Goal: Use online tool/utility: Utilize a website feature to perform a specific function

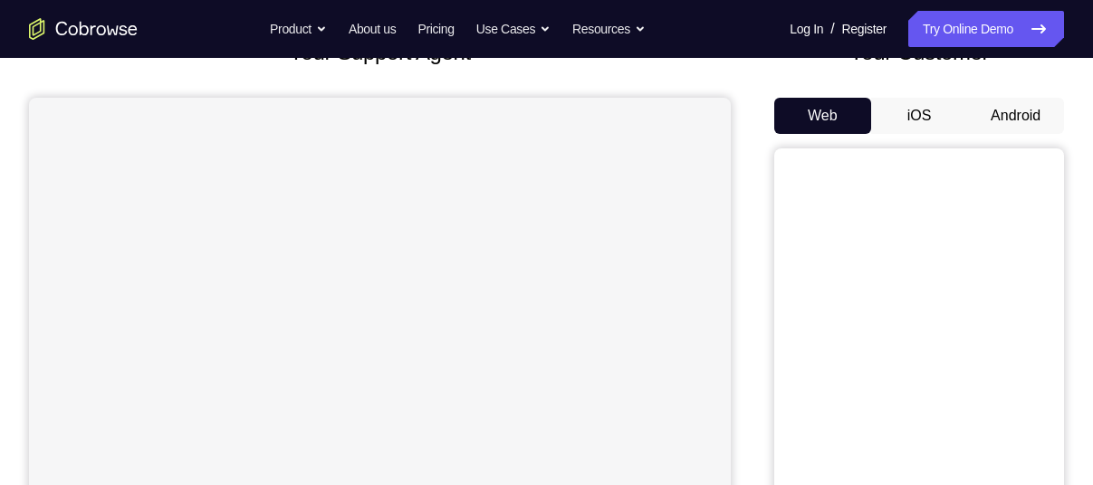
click at [1000, 119] on button "Android" at bounding box center [1015, 116] width 97 height 36
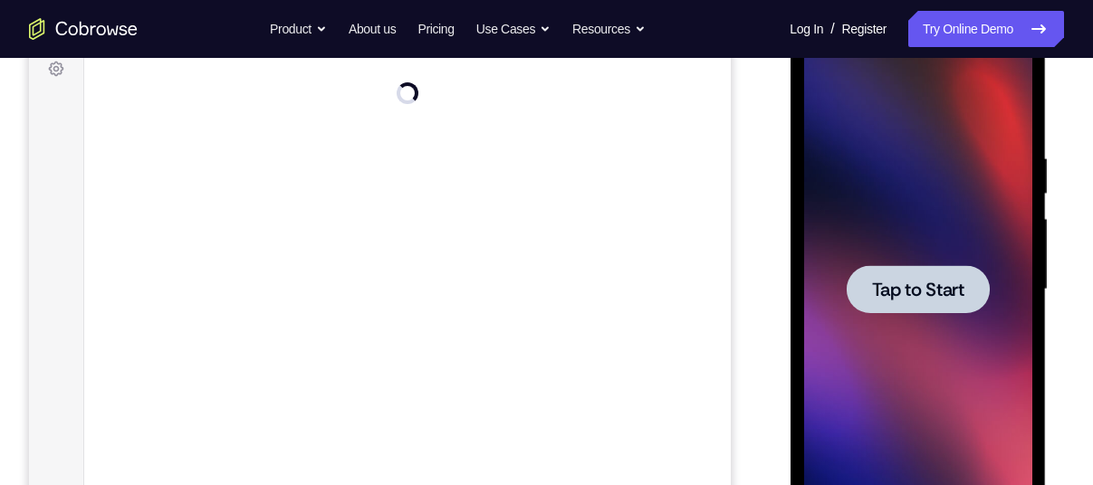
click at [939, 289] on span "Tap to Start" at bounding box center [917, 290] width 92 height 18
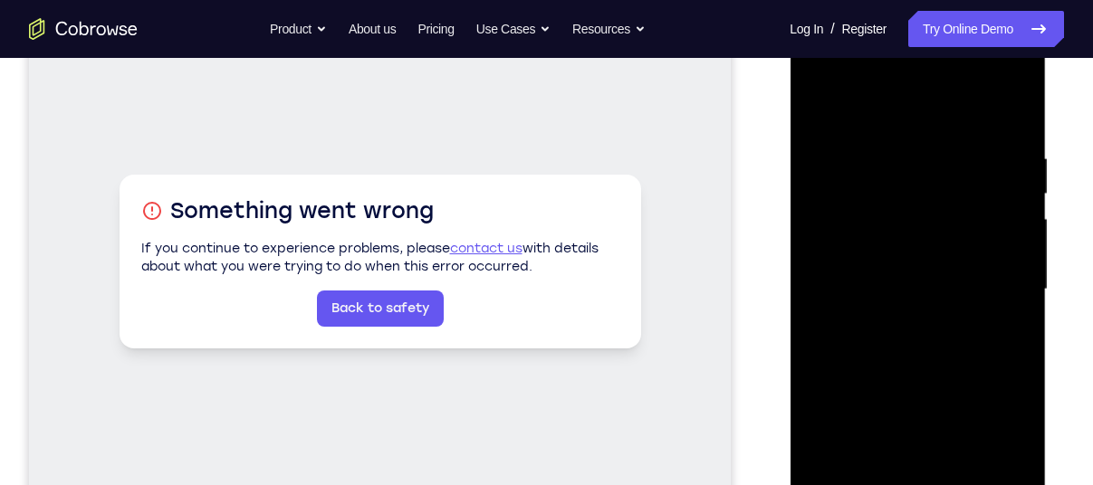
scroll to position [360, 0]
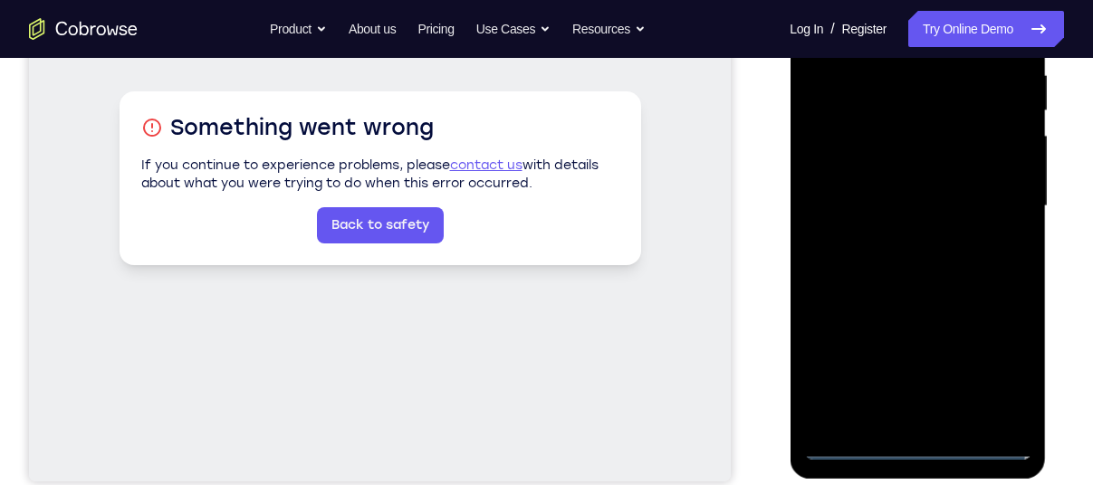
click at [912, 450] on div at bounding box center [917, 206] width 228 height 507
click at [988, 372] on div at bounding box center [917, 206] width 228 height 507
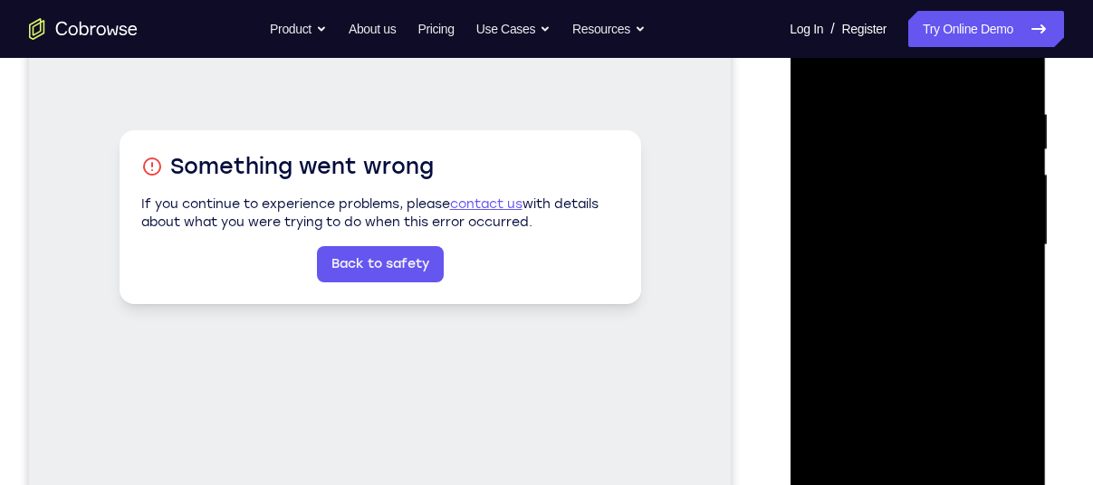
scroll to position [253, 0]
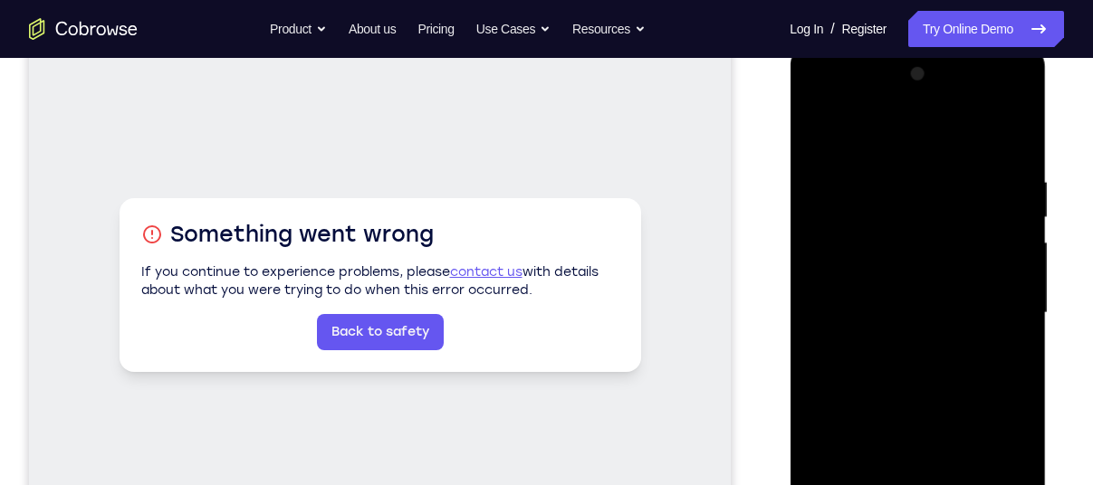
click at [876, 124] on div at bounding box center [917, 313] width 228 height 507
click at [884, 220] on div at bounding box center [917, 313] width 228 height 507
click at [872, 283] on div at bounding box center [917, 313] width 228 height 507
click at [911, 254] on div at bounding box center [917, 313] width 228 height 507
click at [848, 248] on div at bounding box center [917, 313] width 228 height 507
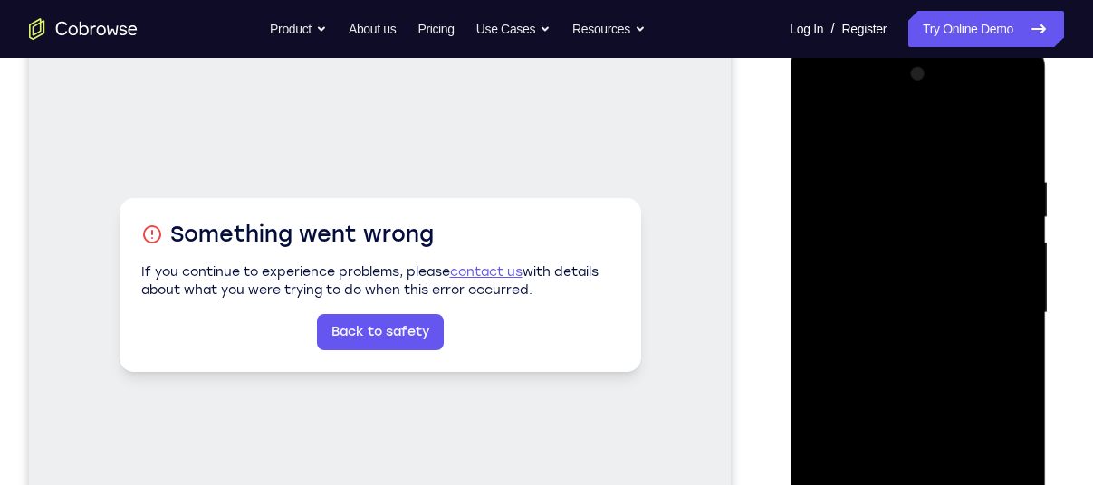
click at [830, 282] on div at bounding box center [917, 313] width 228 height 507
click at [857, 330] on div at bounding box center [917, 313] width 228 height 507
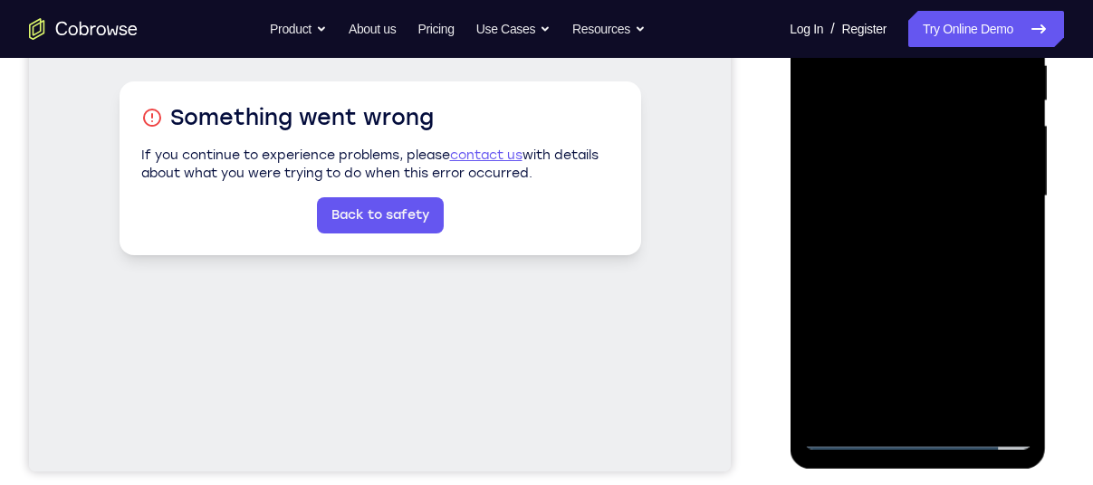
scroll to position [373, 0]
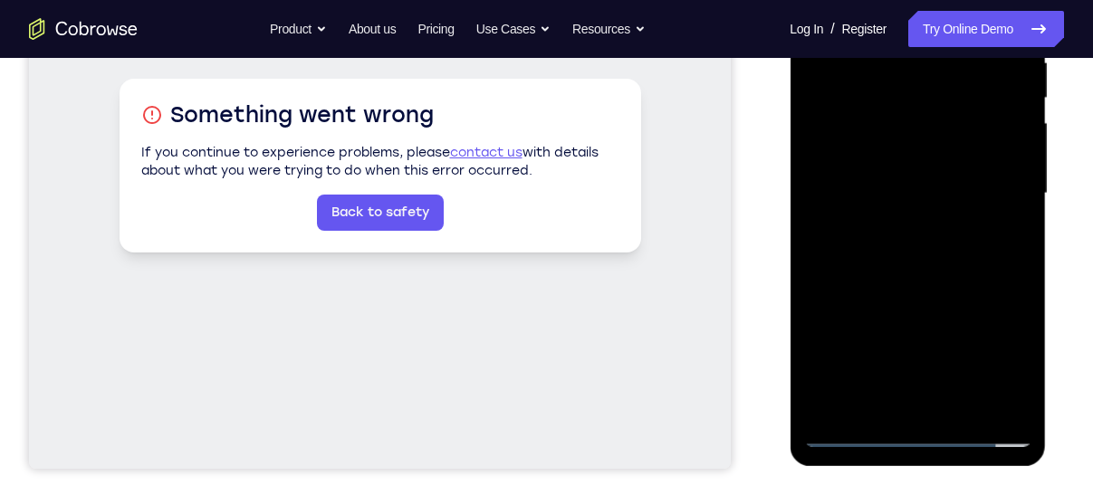
click at [857, 435] on div at bounding box center [917, 193] width 228 height 507
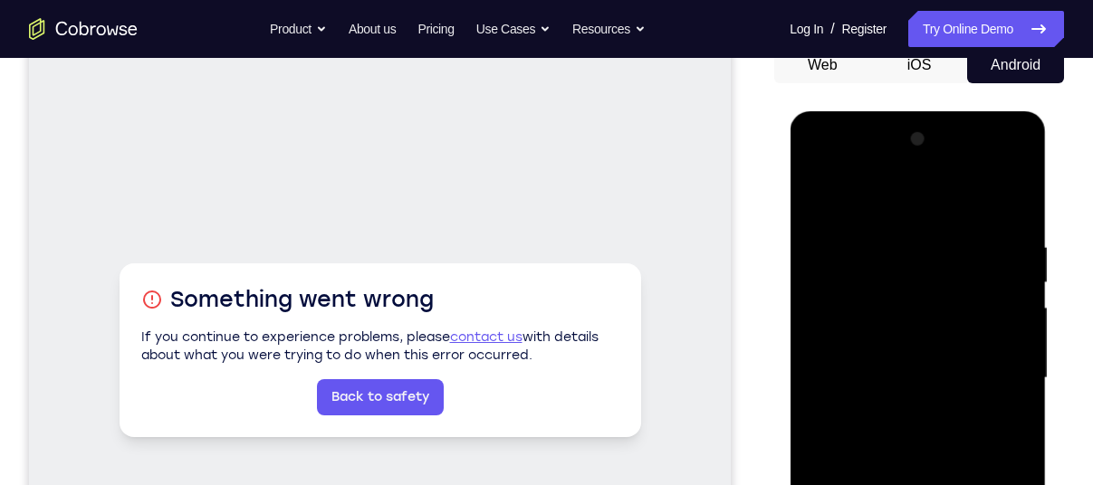
scroll to position [186, 0]
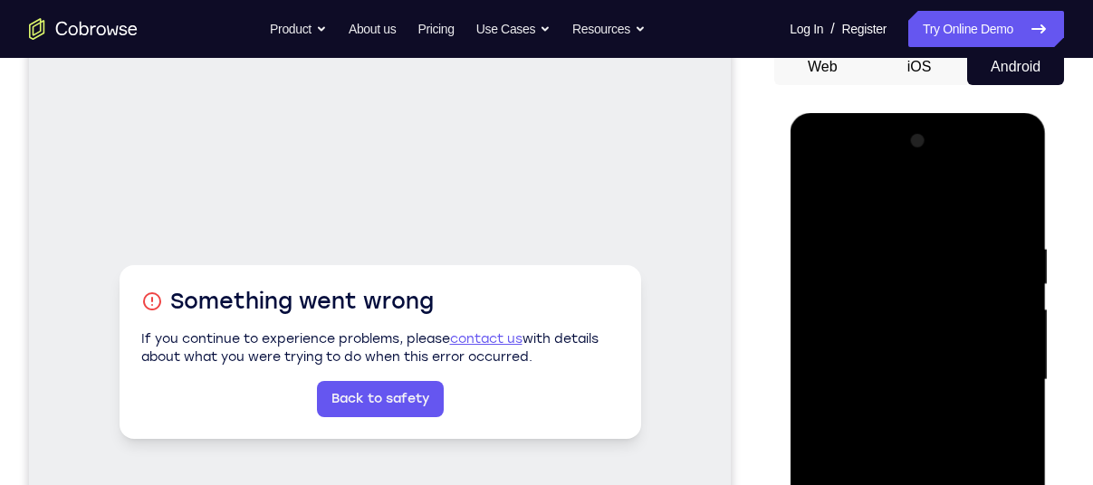
click at [857, 318] on div at bounding box center [917, 380] width 228 height 507
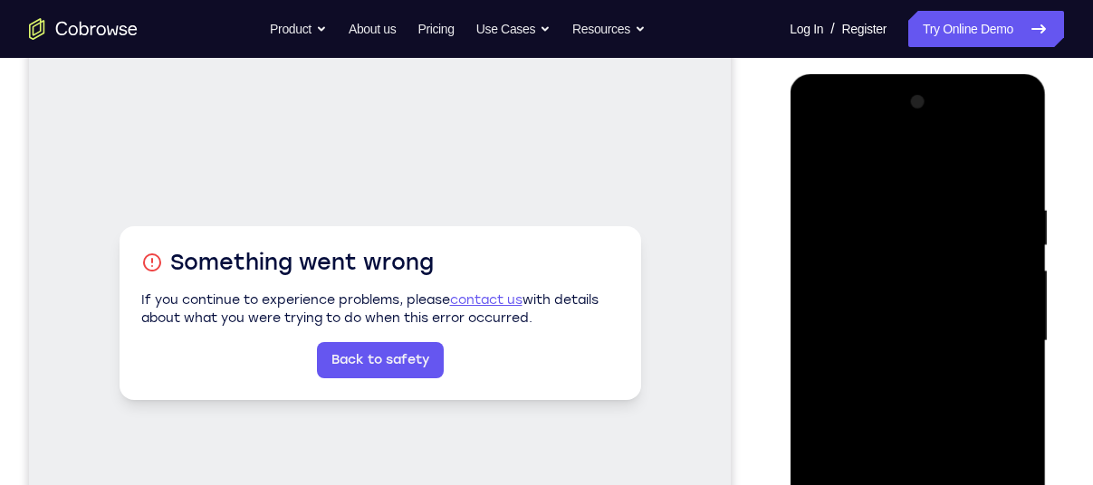
scroll to position [226, 0]
click at [1002, 163] on div at bounding box center [917, 340] width 228 height 507
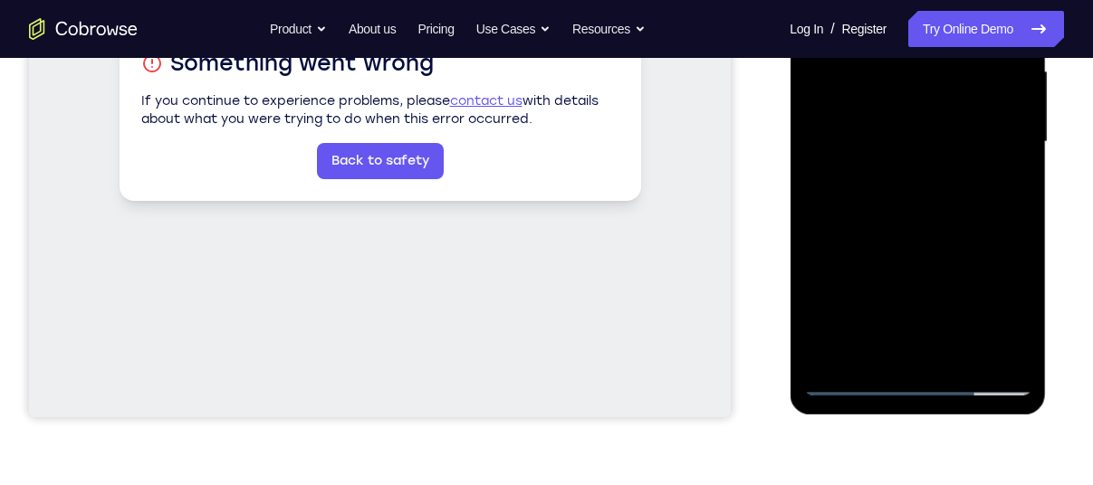
click at [848, 386] on div at bounding box center [917, 142] width 228 height 507
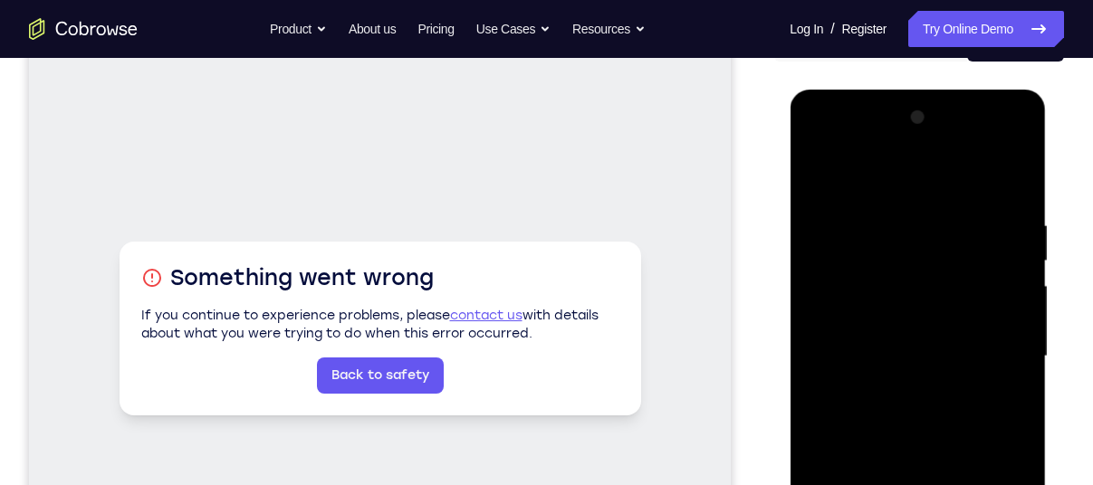
scroll to position [209, 0]
click at [1003, 175] on div at bounding box center [917, 357] width 228 height 507
click at [879, 396] on div at bounding box center [917, 357] width 228 height 507
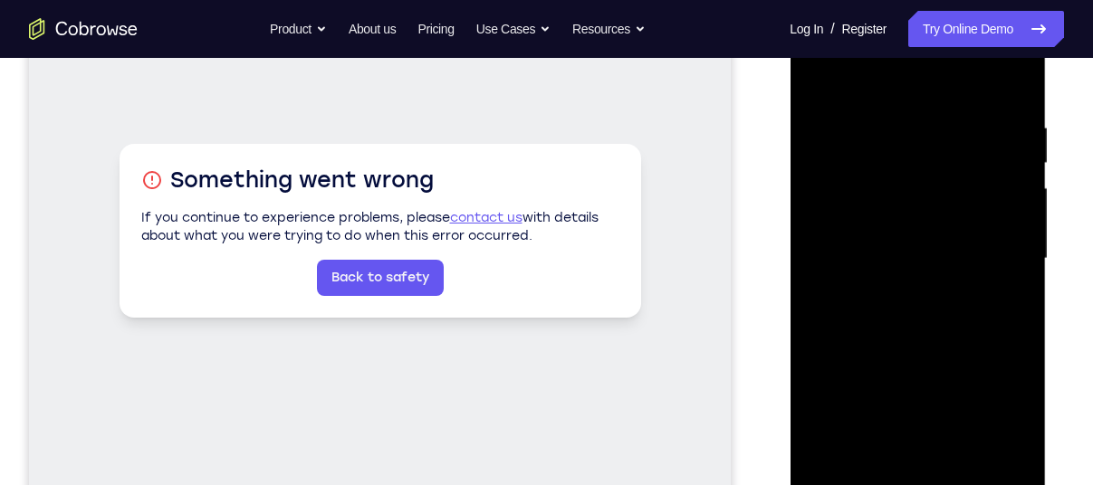
scroll to position [306, 0]
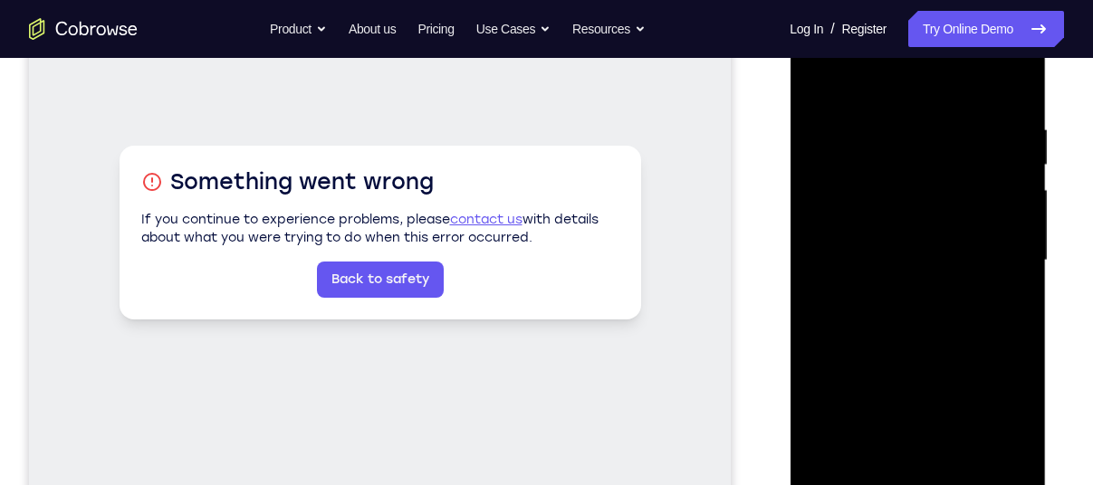
drag, startPoint x: 841, startPoint y: 258, endPoint x: 848, endPoint y: 133, distance: 125.1
click at [848, 133] on div at bounding box center [917, 260] width 228 height 507
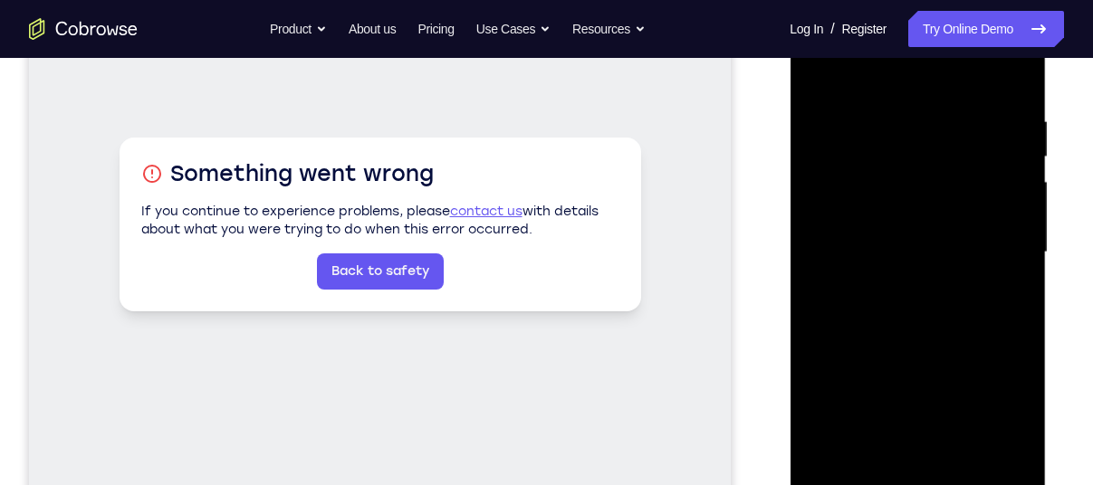
scroll to position [315, 0]
drag, startPoint x: 907, startPoint y: 252, endPoint x: 904, endPoint y: 159, distance: 92.4
click at [904, 159] on div at bounding box center [917, 251] width 228 height 507
click at [855, 251] on div at bounding box center [917, 251] width 228 height 507
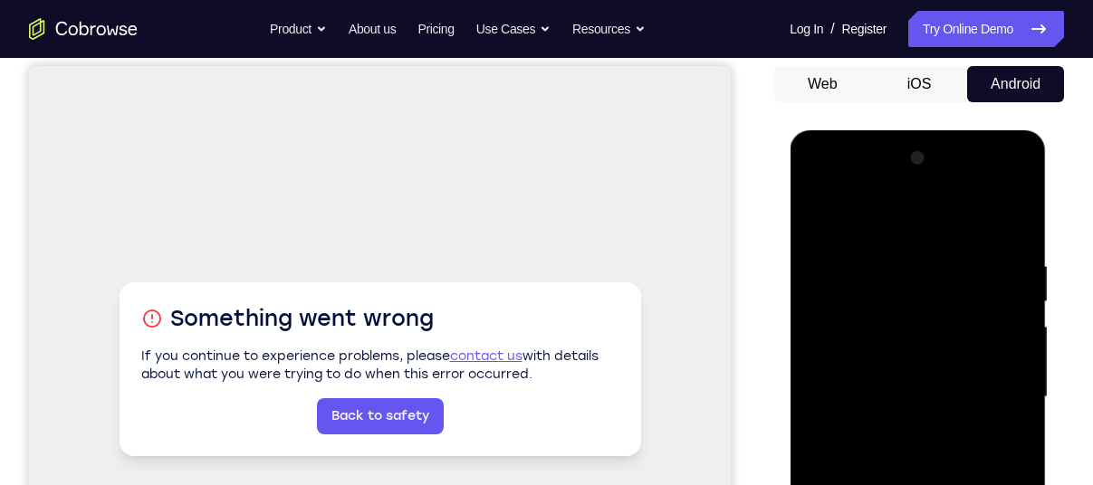
scroll to position [137, 0]
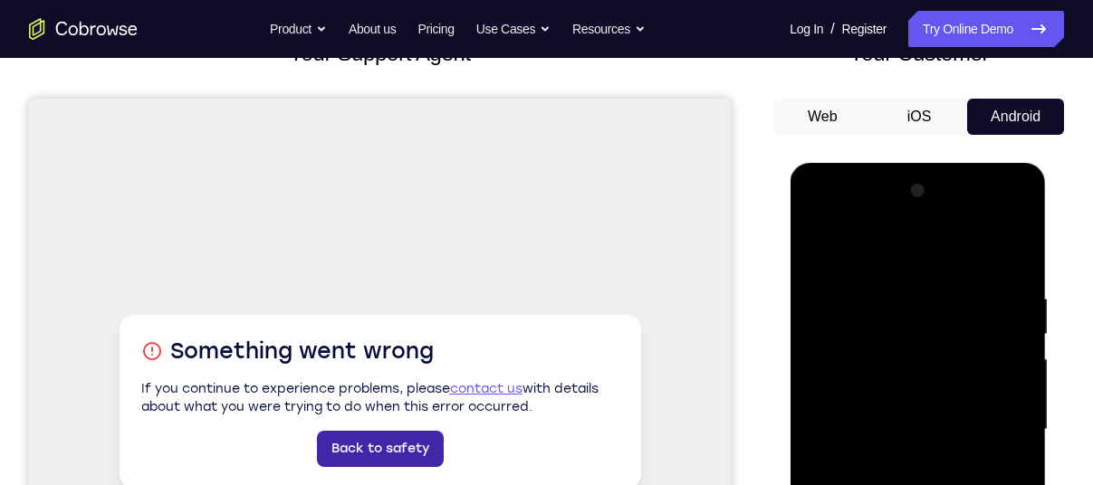
click at [343, 444] on link "Back to safety" at bounding box center [380, 449] width 127 height 36
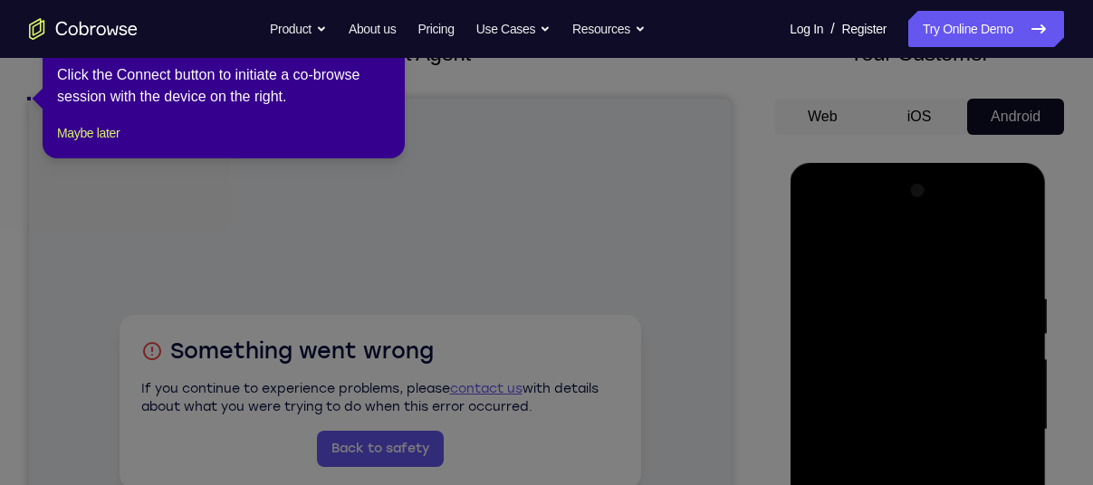
scroll to position [0, 0]
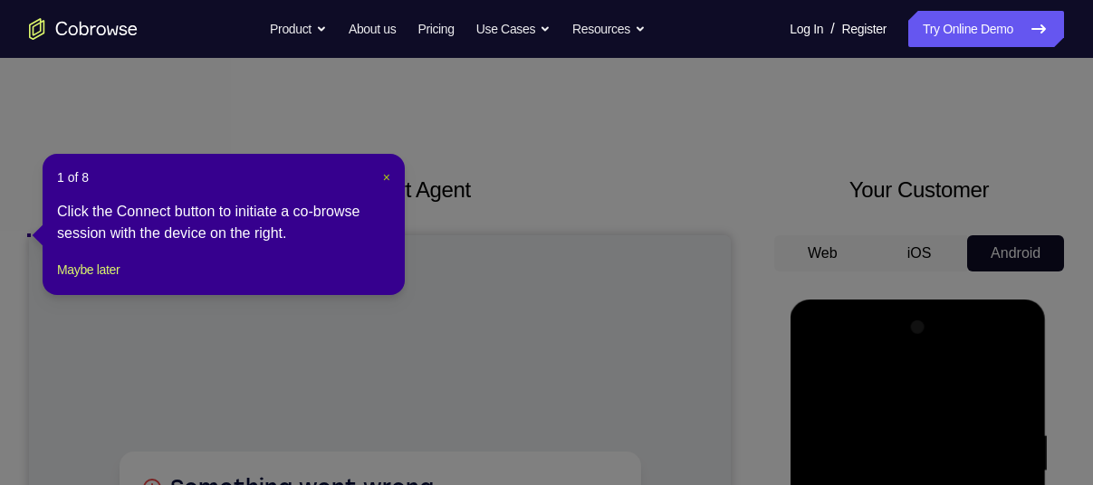
click at [383, 171] on span "×" at bounding box center [386, 177] width 7 height 14
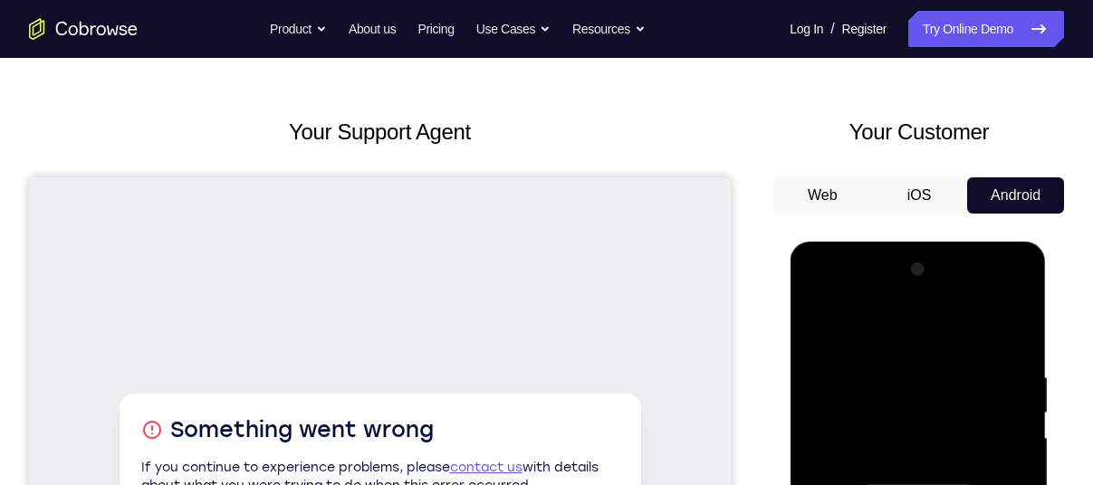
scroll to position [210, 0]
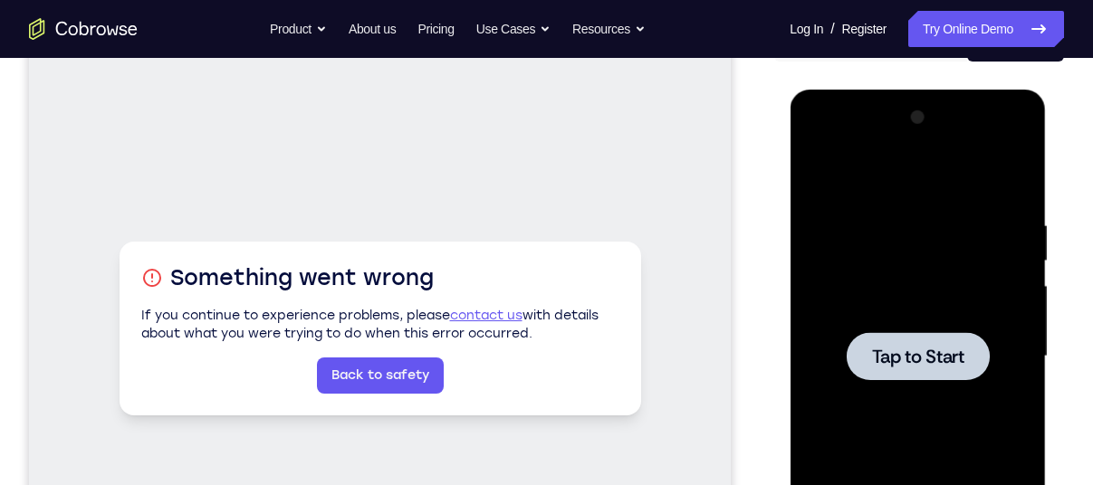
click at [897, 360] on span "Tap to Start" at bounding box center [917, 357] width 92 height 18
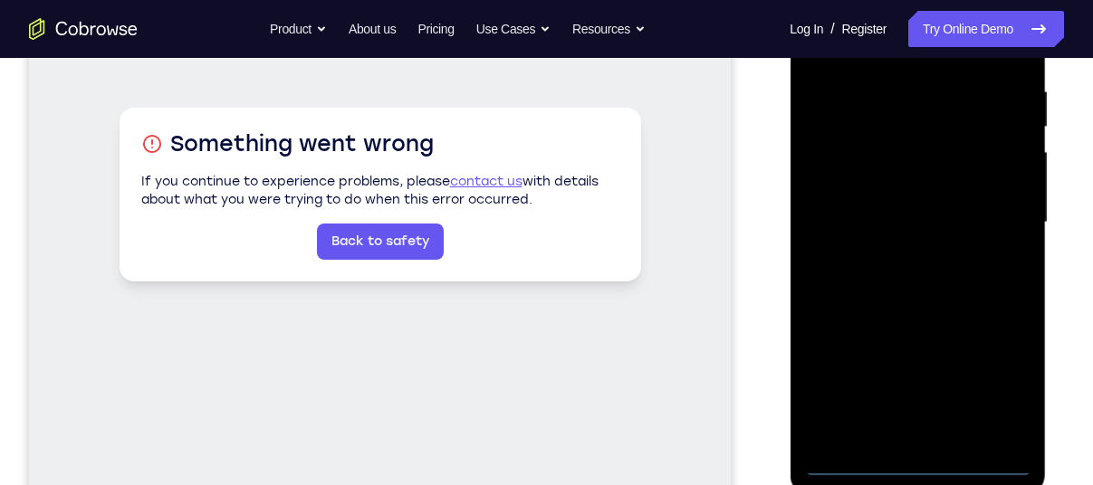
scroll to position [345, 0]
click at [916, 463] on div at bounding box center [917, 221] width 228 height 507
click at [989, 393] on div at bounding box center [917, 221] width 228 height 507
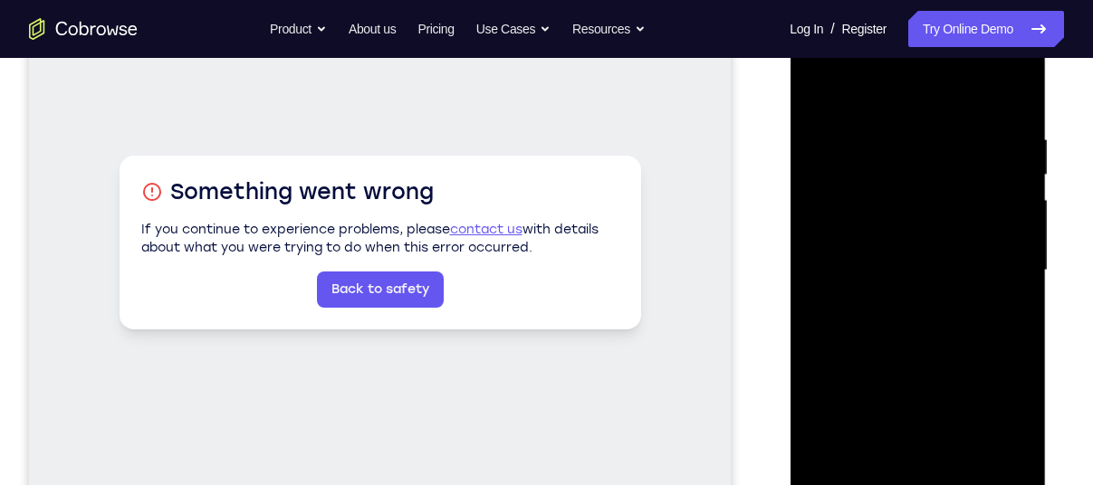
scroll to position [295, 0]
click at [844, 86] on div at bounding box center [917, 271] width 228 height 507
click at [888, 184] on div at bounding box center [917, 271] width 228 height 507
click at [883, 64] on div at bounding box center [917, 271] width 228 height 507
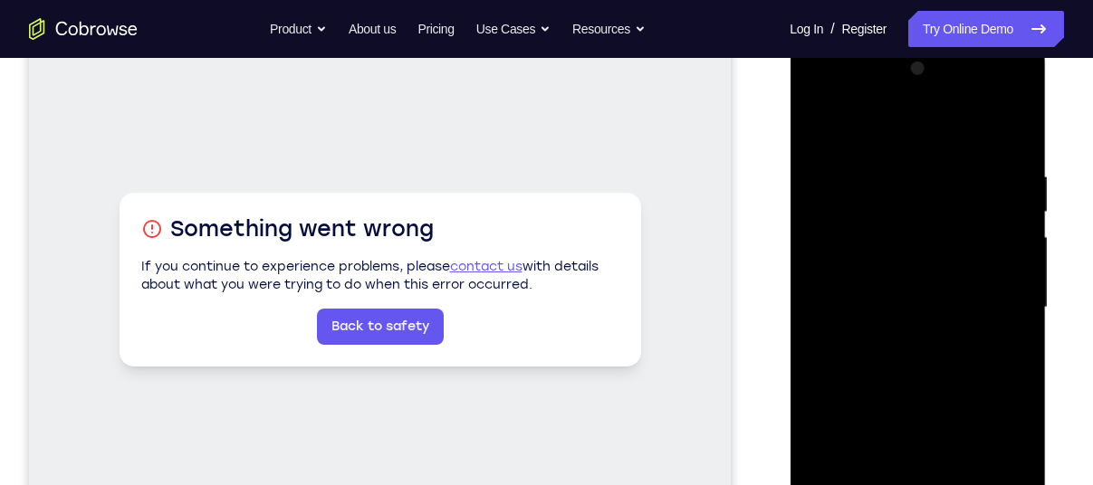
scroll to position [257, 0]
click at [885, 98] on div at bounding box center [917, 309] width 228 height 507
click at [837, 314] on div at bounding box center [917, 309] width 228 height 507
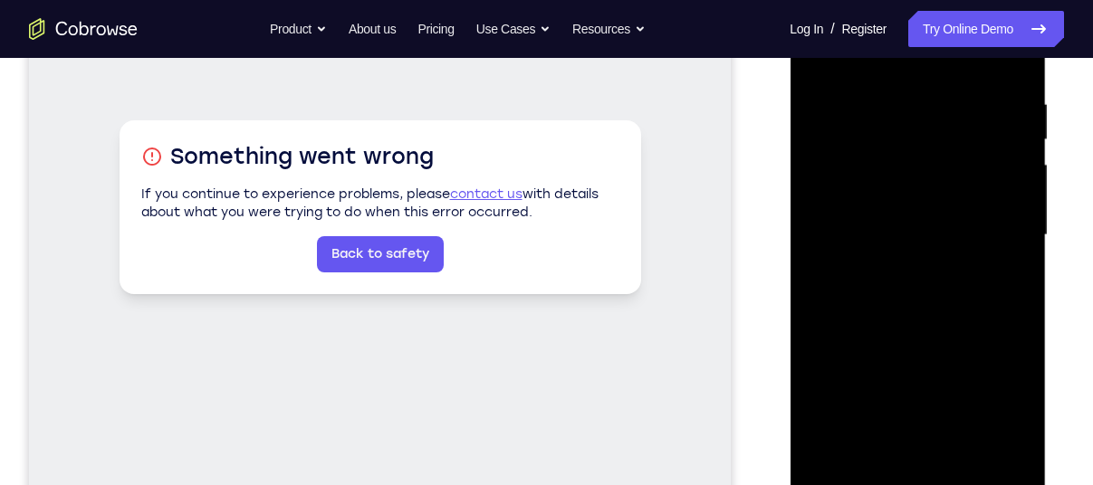
scroll to position [294, 0]
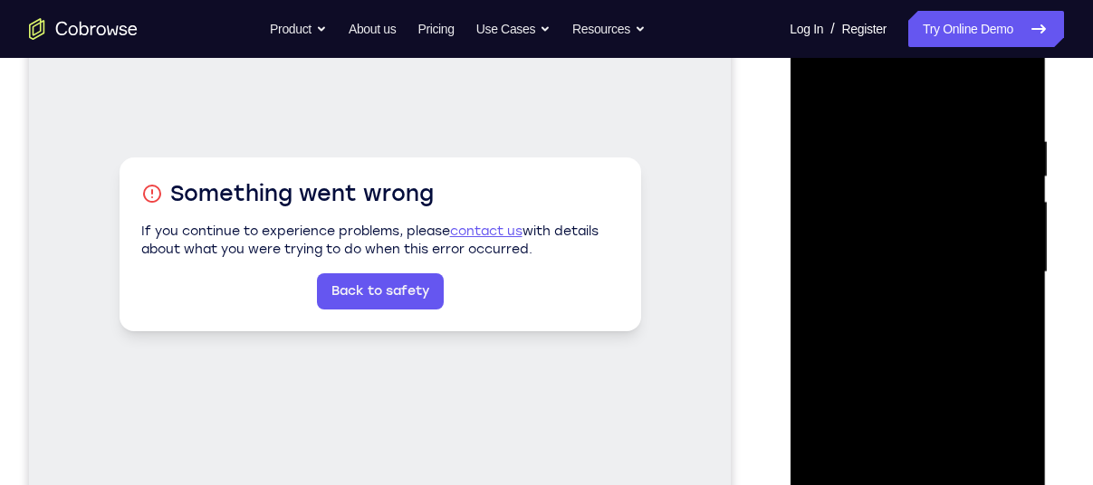
click at [1015, 89] on div at bounding box center [917, 272] width 228 height 507
click at [895, 123] on div at bounding box center [917, 272] width 228 height 507
click at [917, 253] on div at bounding box center [917, 272] width 228 height 507
click at [912, 283] on div at bounding box center [917, 272] width 228 height 507
click at [942, 366] on div at bounding box center [917, 272] width 228 height 507
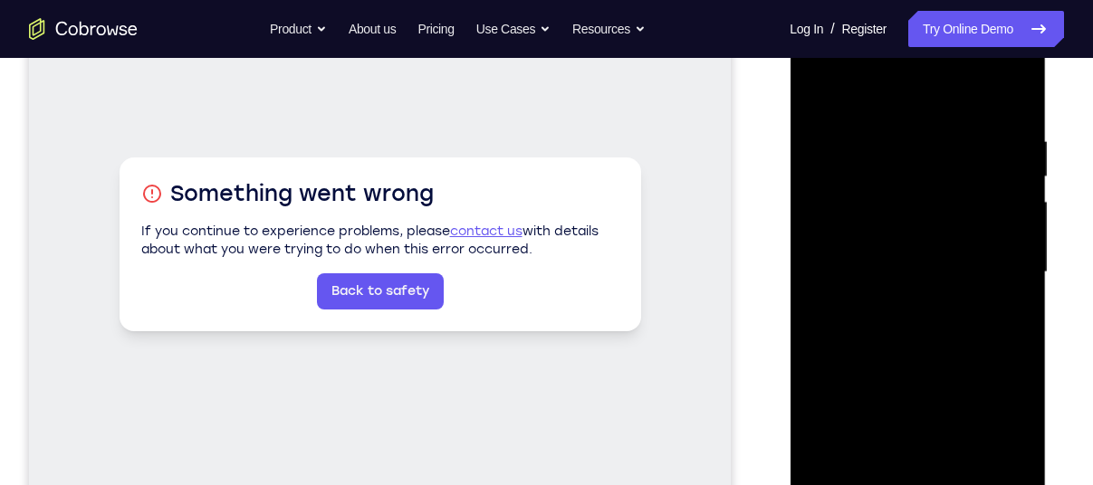
click at [1009, 103] on div at bounding box center [917, 272] width 228 height 507
click at [915, 293] on div at bounding box center [917, 272] width 228 height 507
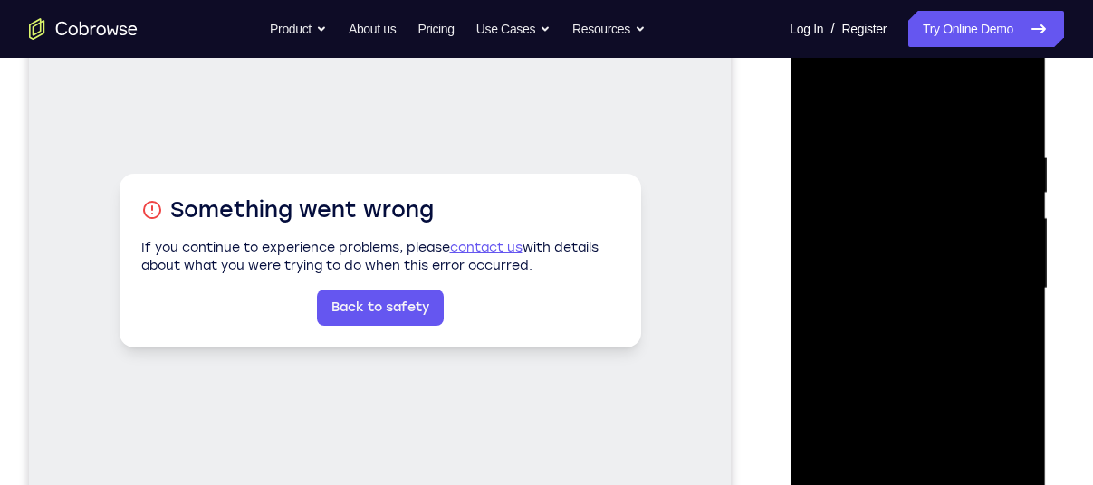
scroll to position [276, 0]
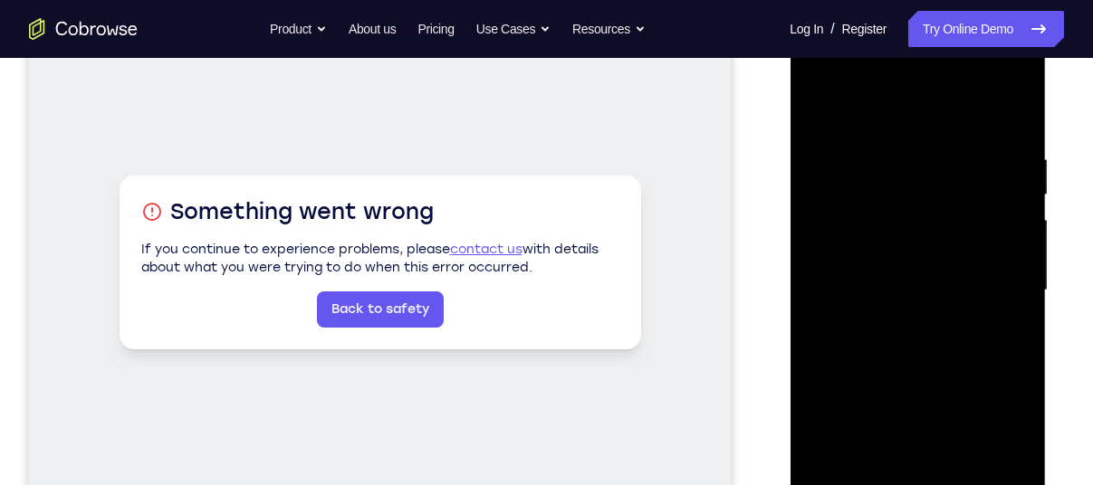
click at [1001, 311] on div at bounding box center [917, 290] width 228 height 507
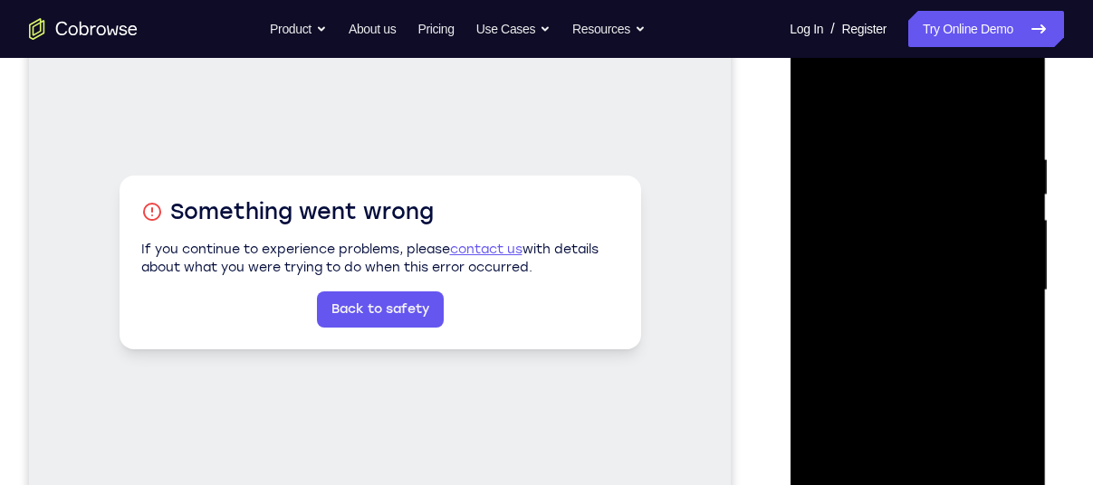
click at [1001, 311] on div at bounding box center [917, 290] width 228 height 507
click at [978, 318] on div at bounding box center [917, 290] width 228 height 507
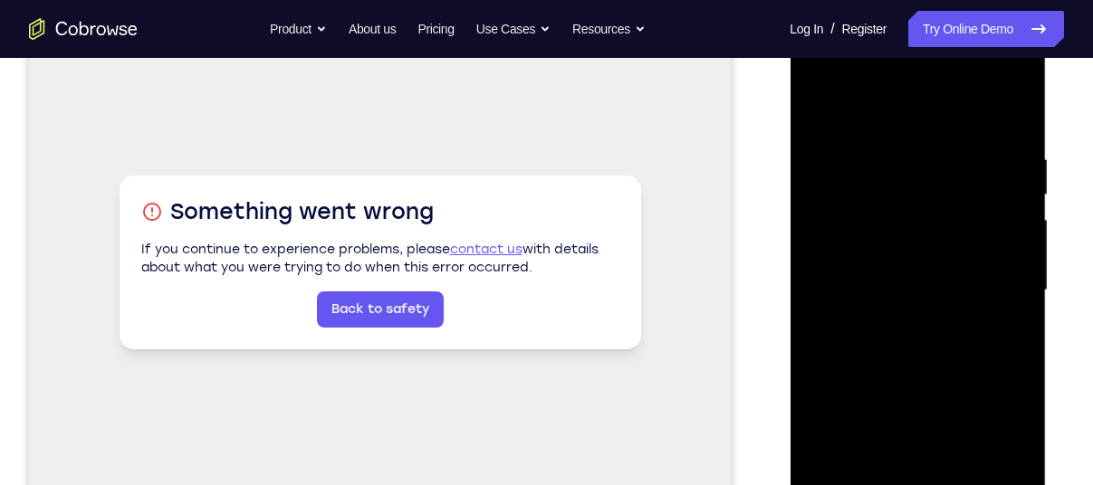
click at [983, 319] on div at bounding box center [917, 290] width 228 height 507
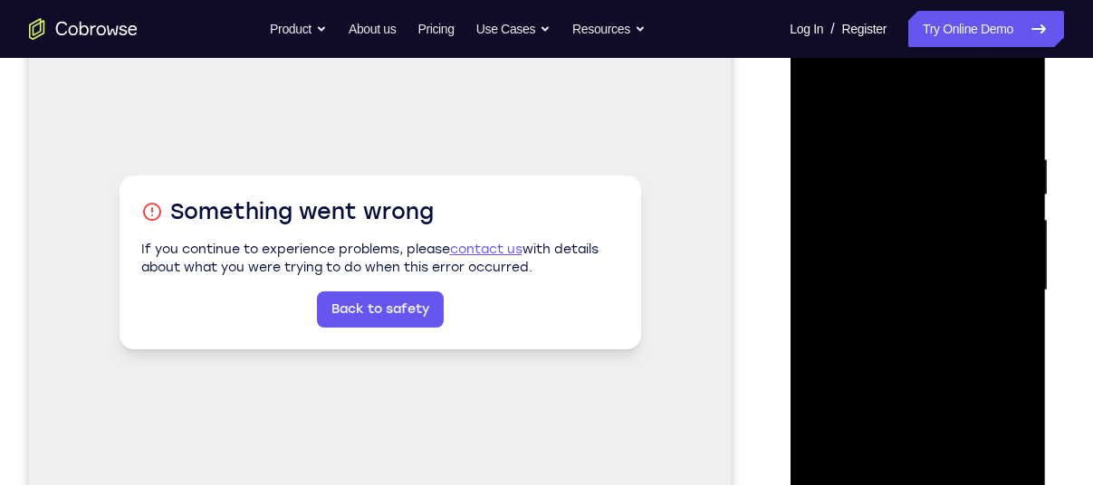
click at [983, 319] on div at bounding box center [917, 290] width 228 height 507
click at [865, 373] on div at bounding box center [917, 290] width 228 height 507
click at [989, 300] on div at bounding box center [917, 290] width 228 height 507
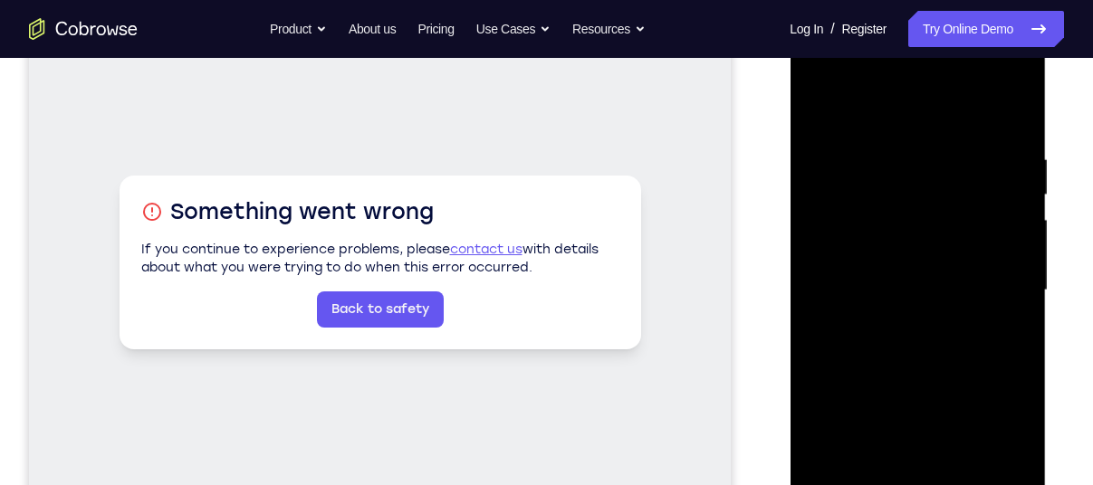
click at [989, 300] on div at bounding box center [917, 290] width 228 height 507
click at [990, 307] on div at bounding box center [917, 290] width 228 height 507
click at [893, 371] on div at bounding box center [917, 290] width 228 height 507
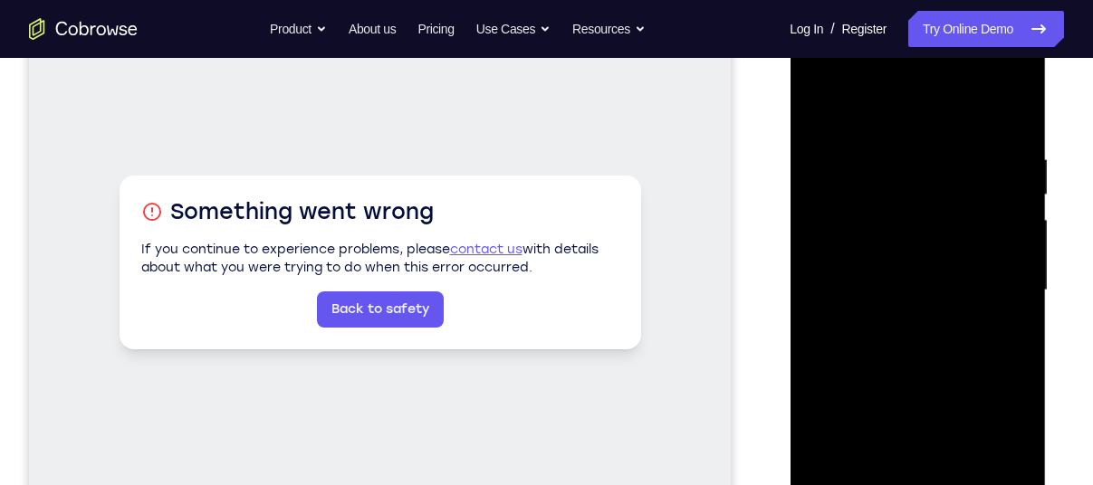
click at [884, 373] on div at bounding box center [917, 290] width 228 height 507
click at [989, 317] on div at bounding box center [917, 290] width 228 height 507
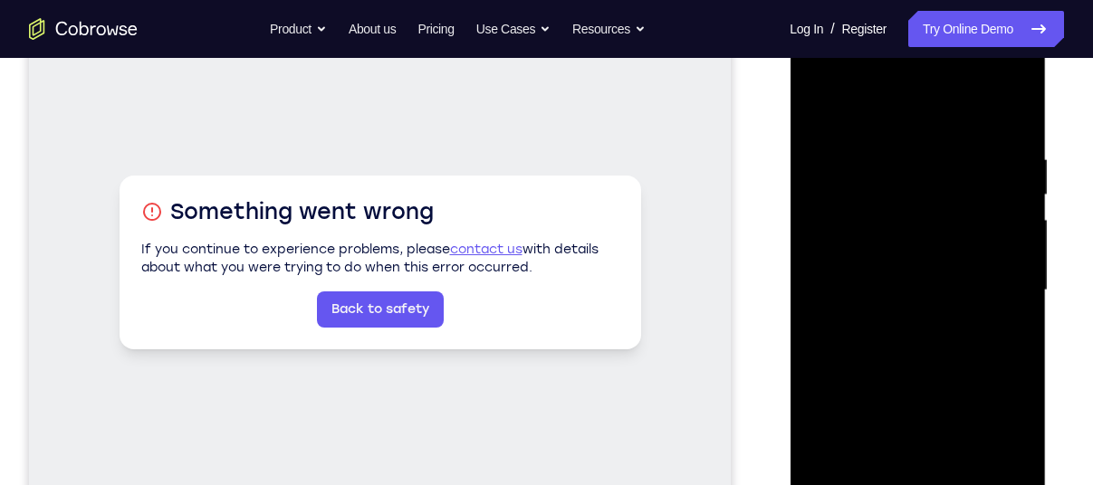
click at [989, 317] on div at bounding box center [917, 290] width 228 height 507
click at [923, 371] on div at bounding box center [917, 290] width 228 height 507
click at [922, 374] on div at bounding box center [917, 290] width 228 height 507
click at [932, 369] on div at bounding box center [917, 290] width 228 height 507
click at [932, 374] on div at bounding box center [917, 290] width 228 height 507
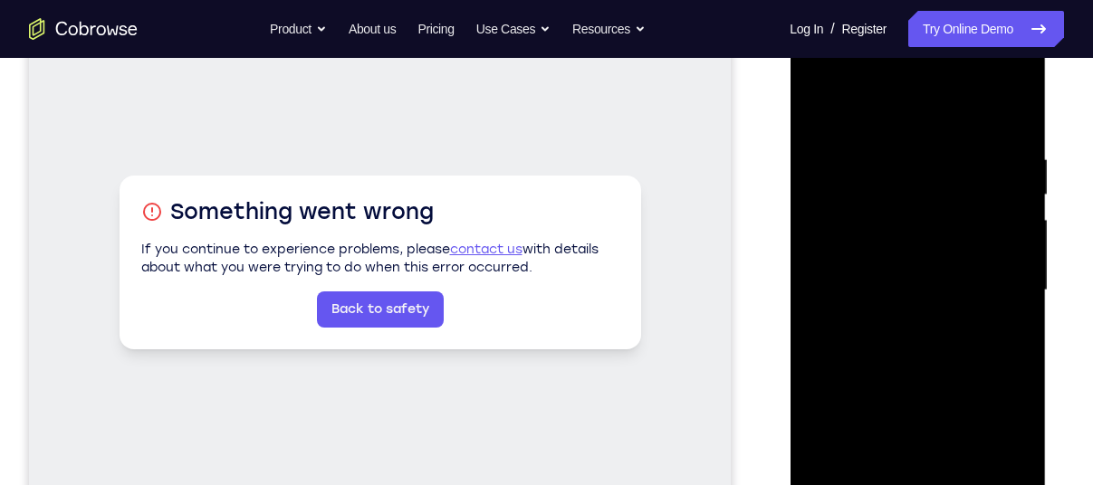
click at [910, 318] on div at bounding box center [917, 290] width 228 height 507
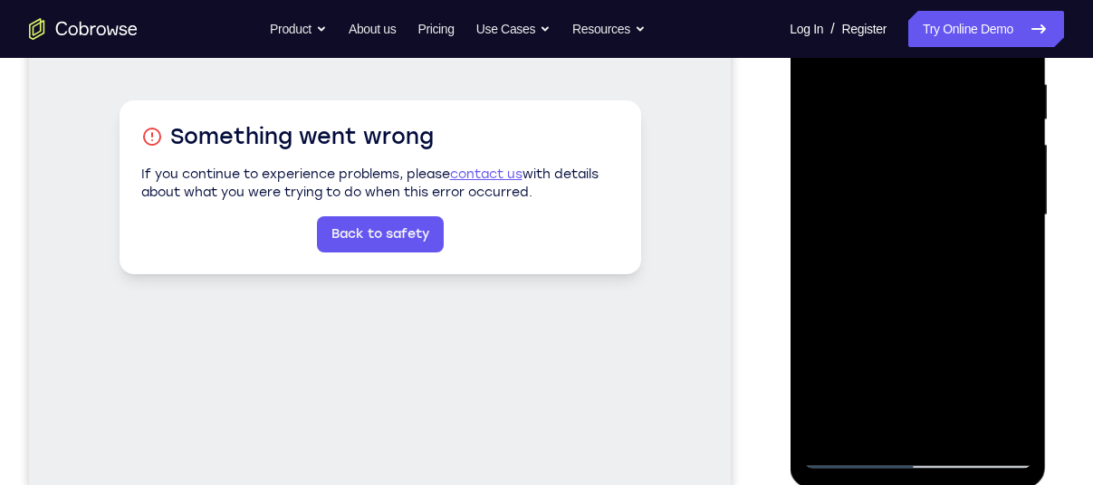
click at [994, 244] on div at bounding box center [917, 215] width 228 height 507
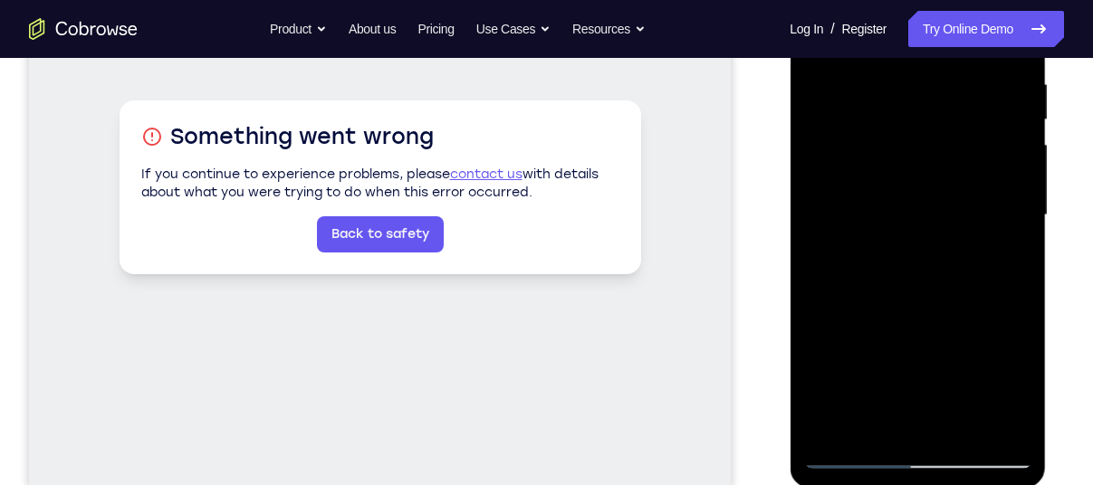
click at [994, 244] on div at bounding box center [917, 215] width 228 height 507
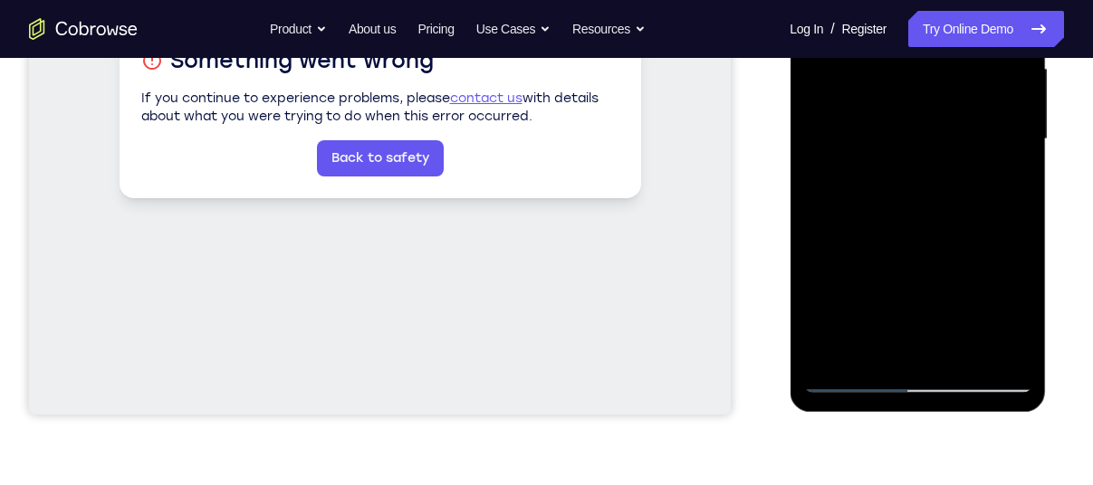
scroll to position [427, 0]
click at [994, 244] on div at bounding box center [917, 139] width 228 height 507
drag, startPoint x: 982, startPoint y: 178, endPoint x: 806, endPoint y: 202, distance: 178.1
click at [806, 202] on div at bounding box center [917, 139] width 228 height 507
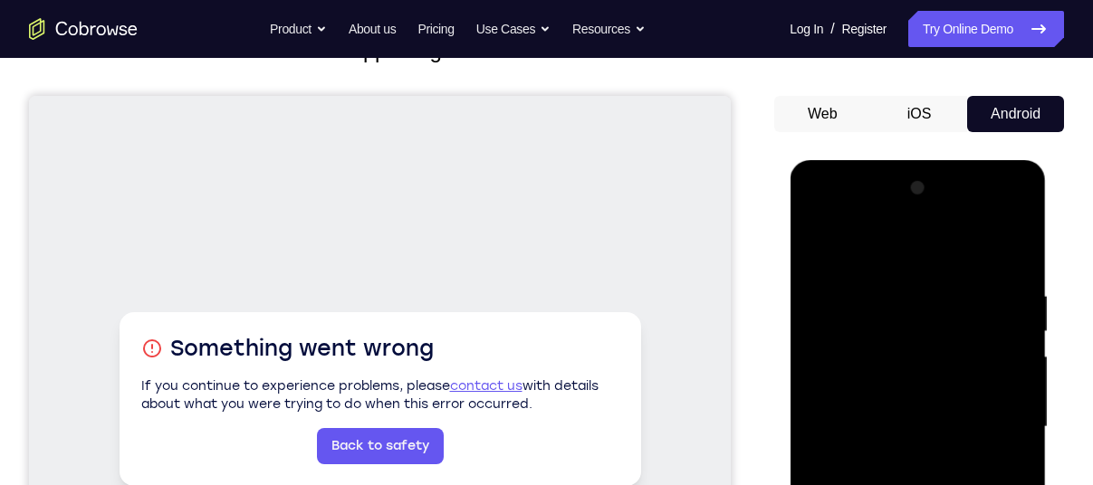
scroll to position [114, 0]
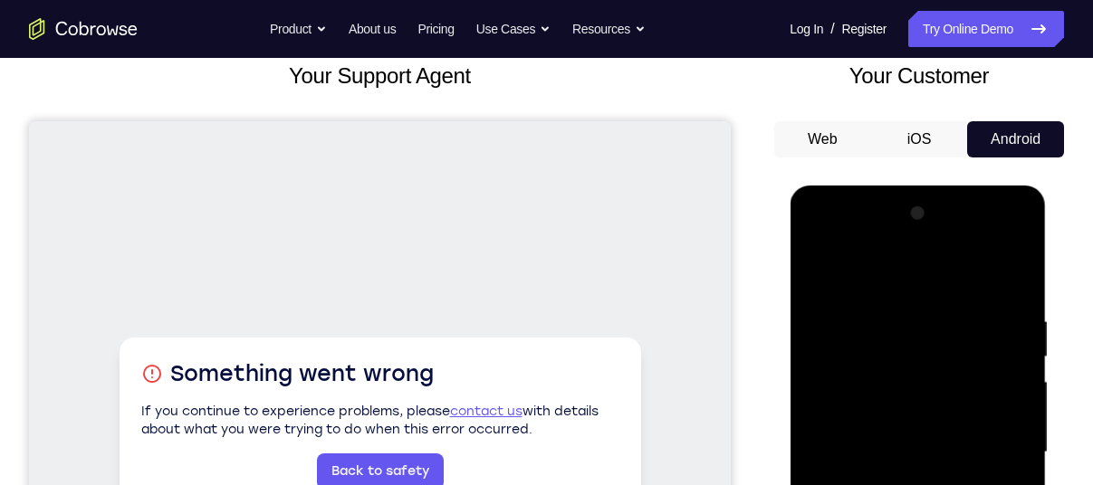
click at [1015, 266] on div at bounding box center [917, 452] width 228 height 507
click at [901, 306] on div at bounding box center [917, 452] width 228 height 507
click at [906, 341] on div at bounding box center [917, 452] width 228 height 507
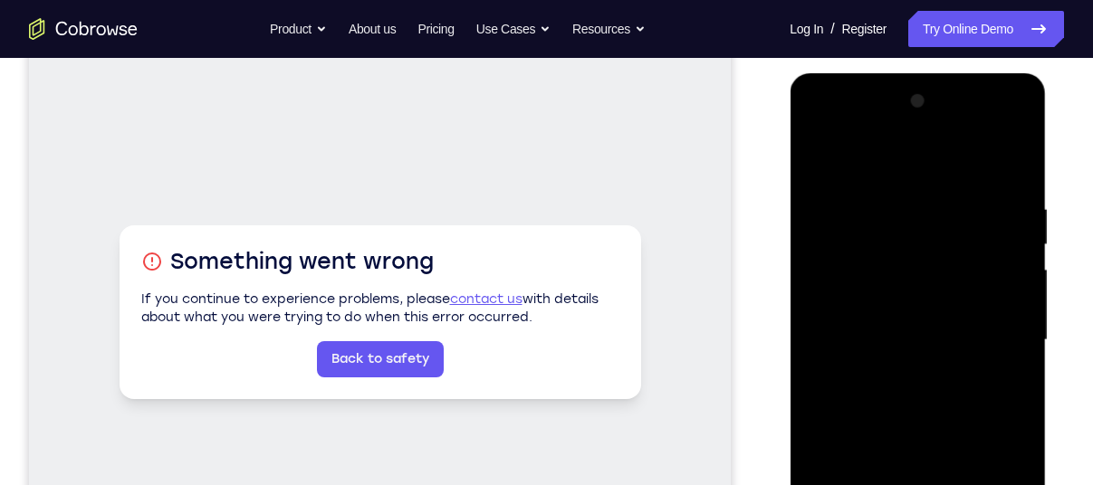
scroll to position [230, 0]
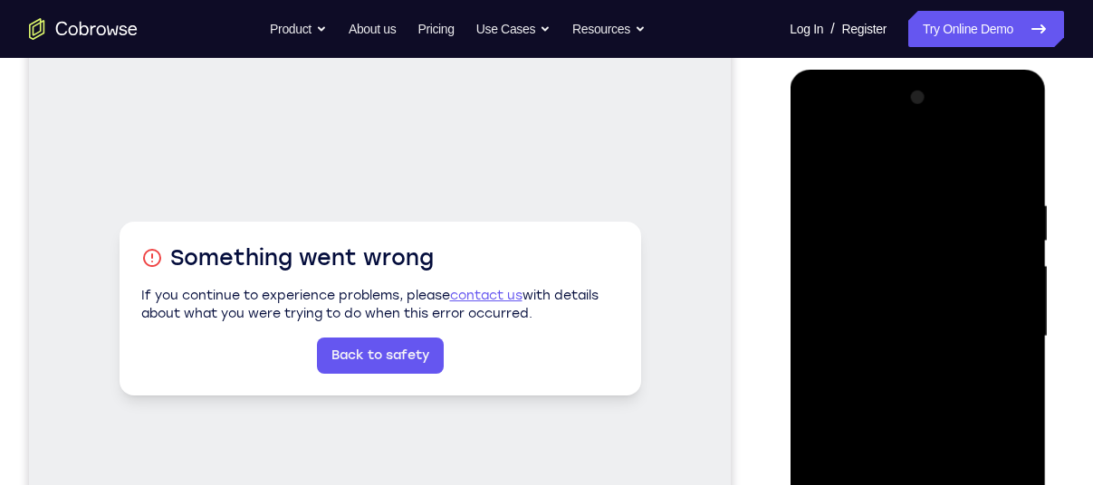
click at [839, 276] on div at bounding box center [917, 336] width 228 height 507
click at [1016, 148] on div at bounding box center [917, 336] width 228 height 507
click at [882, 190] on div at bounding box center [917, 336] width 228 height 507
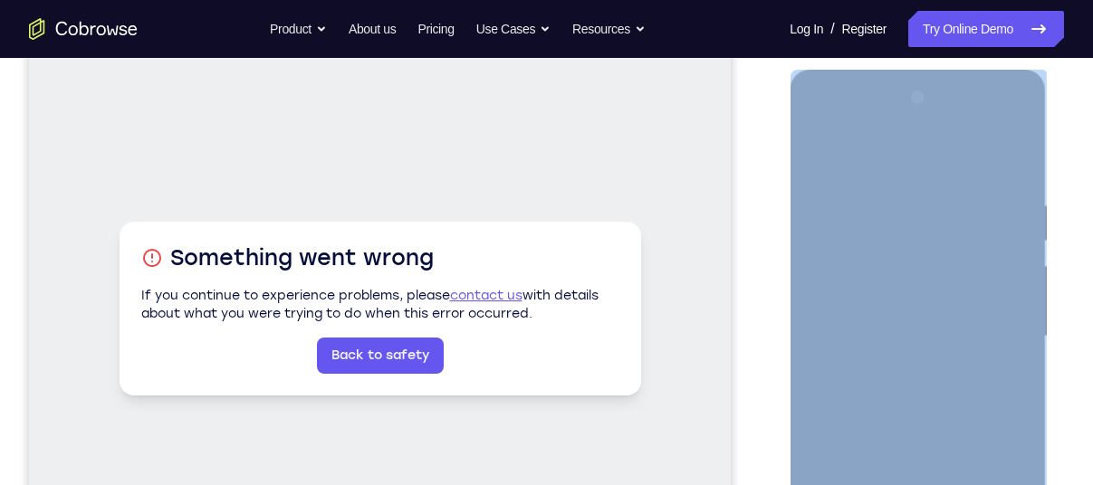
click at [833, 187] on div at bounding box center [917, 336] width 228 height 507
click at [855, 185] on div at bounding box center [917, 336] width 228 height 507
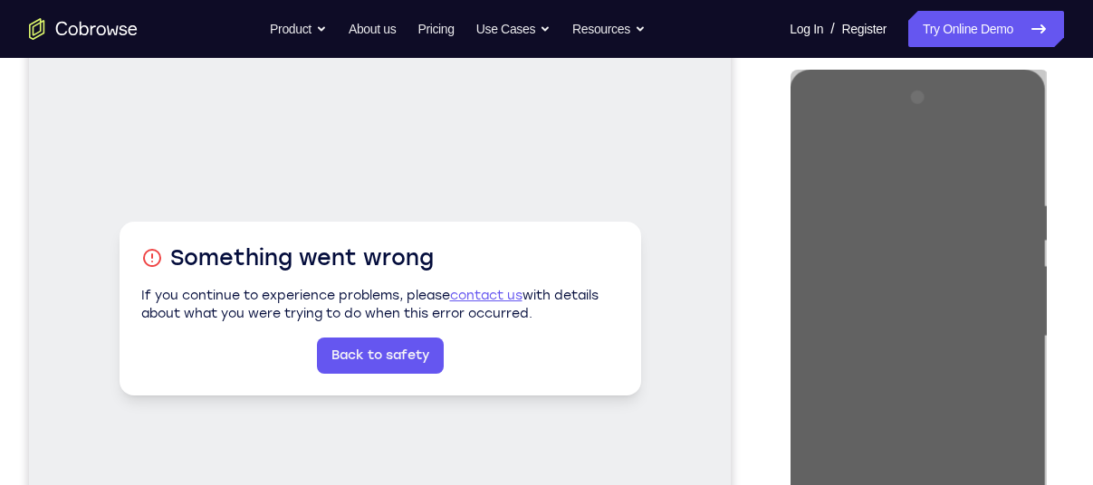
click at [766, 305] on div "Your Support Agent Your Customer Web iOS Android" at bounding box center [546, 278] width 1035 height 669
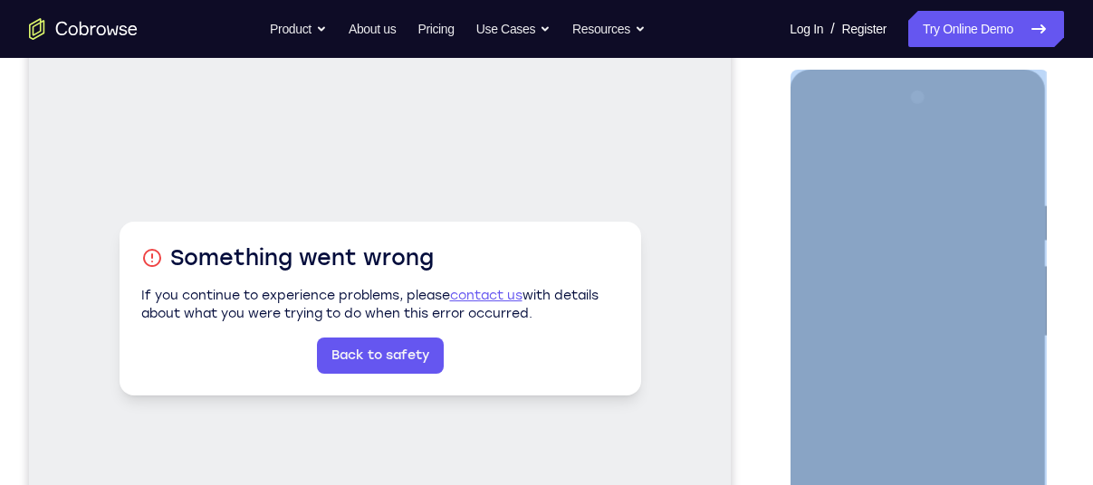
click at [805, 315] on div at bounding box center [917, 336] width 228 height 507
drag, startPoint x: 918, startPoint y: 278, endPoint x: 807, endPoint y: 336, distance: 124.7
drag, startPoint x: 807, startPoint y: 336, endPoint x: 807, endPoint y: 347, distance: 10.9
click at [807, 347] on div at bounding box center [917, 336] width 228 height 507
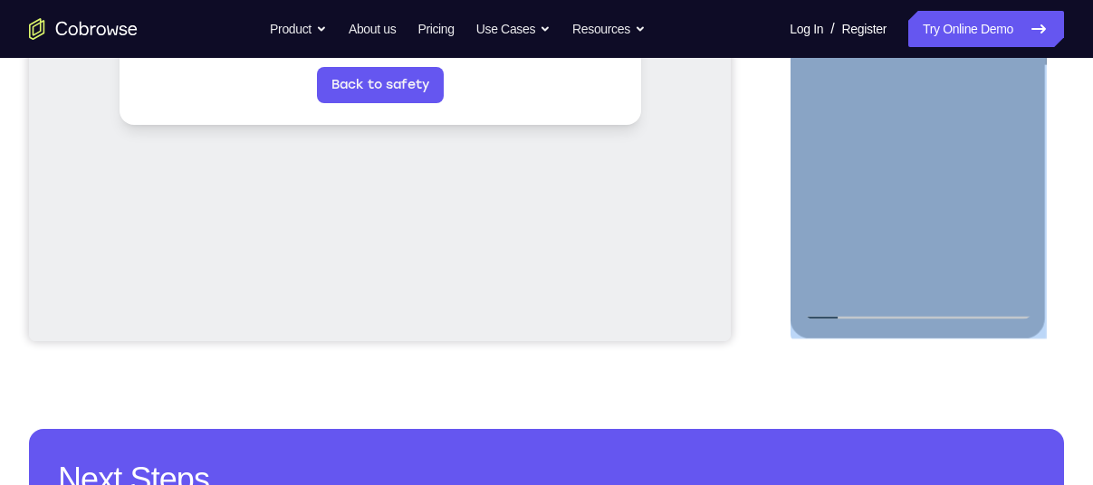
scroll to position [505, 0]
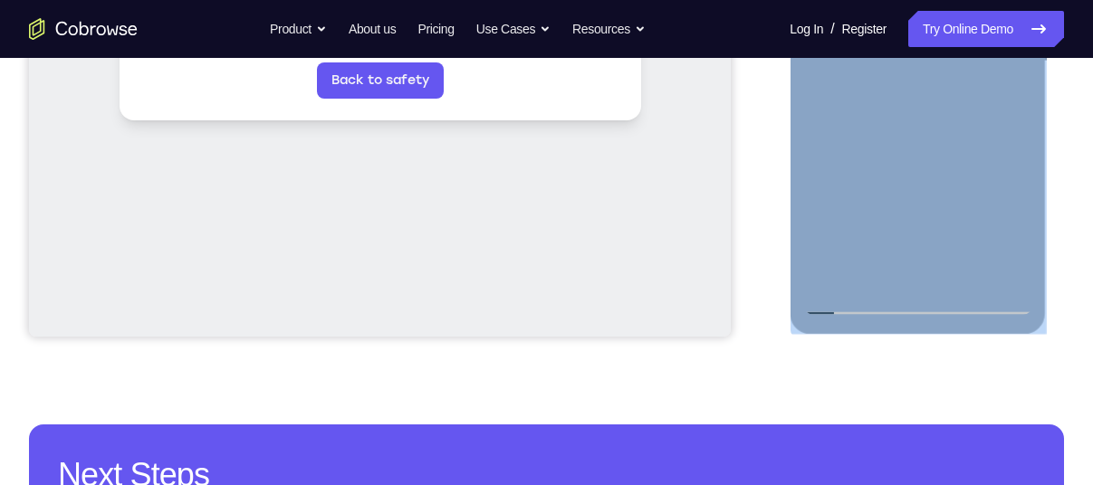
drag, startPoint x: 845, startPoint y: 303, endPoint x: 799, endPoint y: 269, distance: 56.9
click at [799, 269] on div at bounding box center [917, 65] width 256 height 540
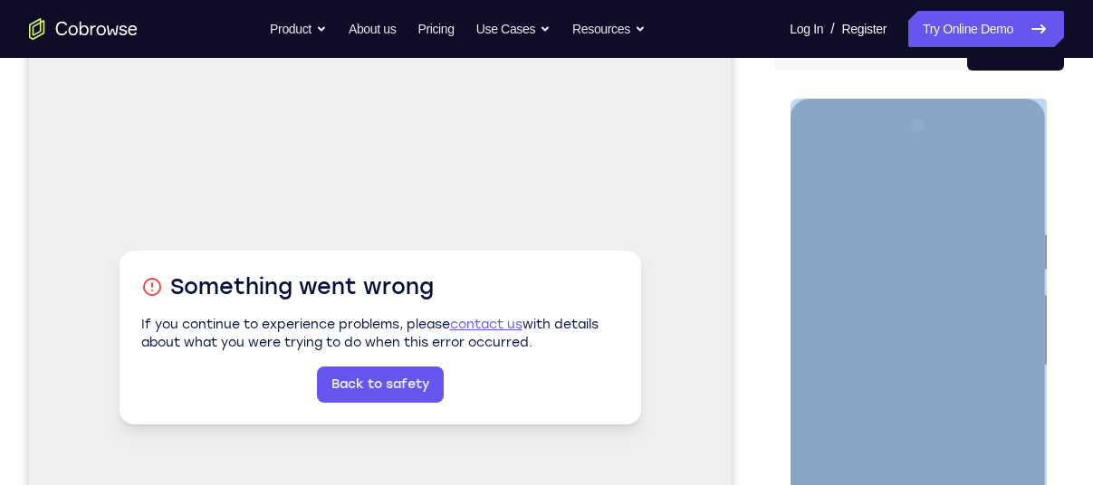
scroll to position [202, 0]
click at [806, 288] on div at bounding box center [917, 364] width 228 height 507
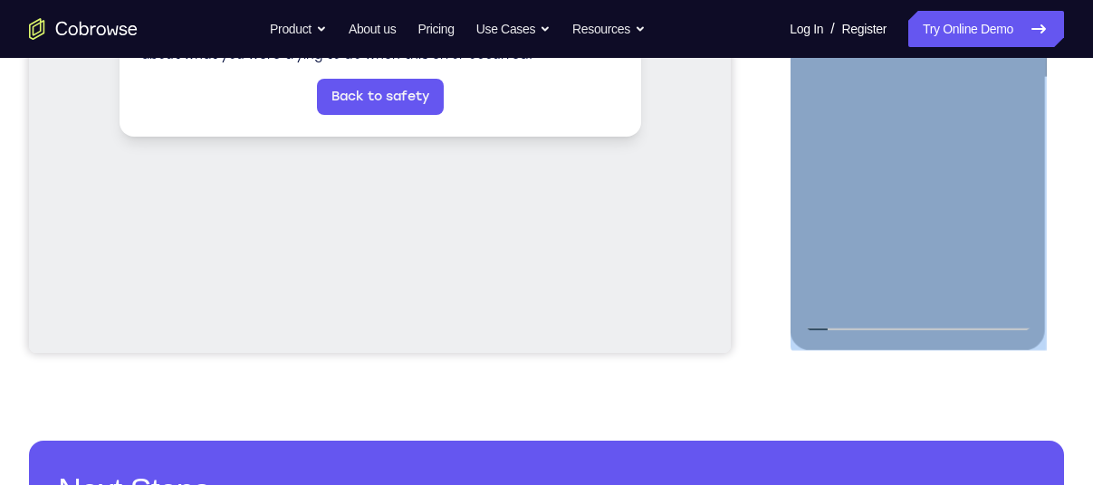
scroll to position [492, 0]
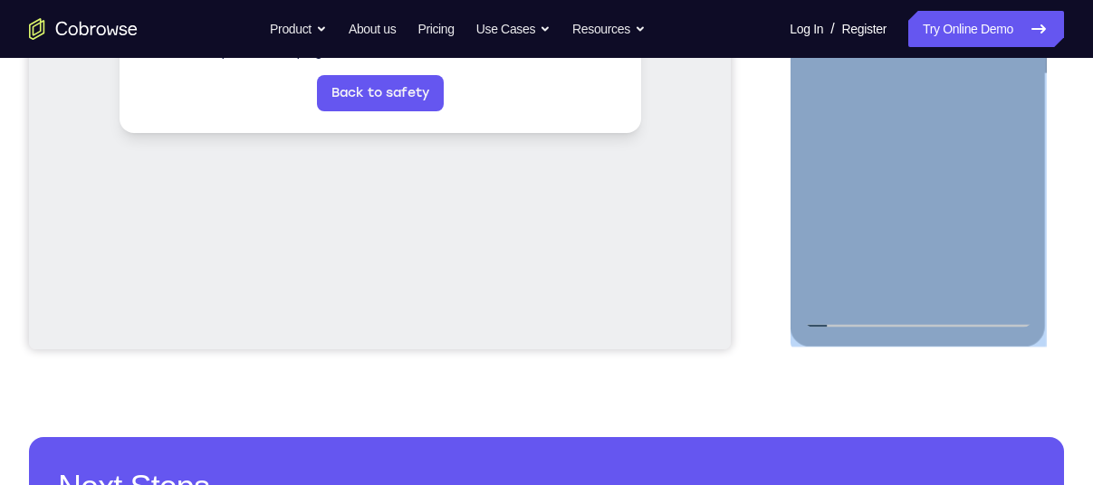
click at [842, 319] on div at bounding box center [917, 74] width 228 height 507
click at [970, 110] on div at bounding box center [917, 74] width 228 height 507
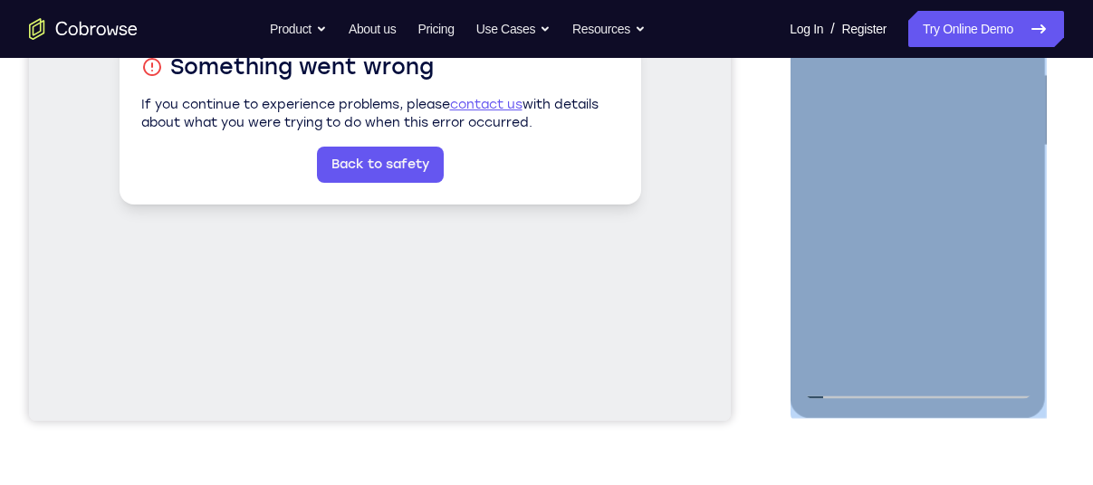
scroll to position [420, 0]
click at [914, 181] on div at bounding box center [917, 146] width 228 height 507
click at [998, 169] on div at bounding box center [917, 146] width 228 height 507
click at [843, 294] on div at bounding box center [917, 146] width 228 height 507
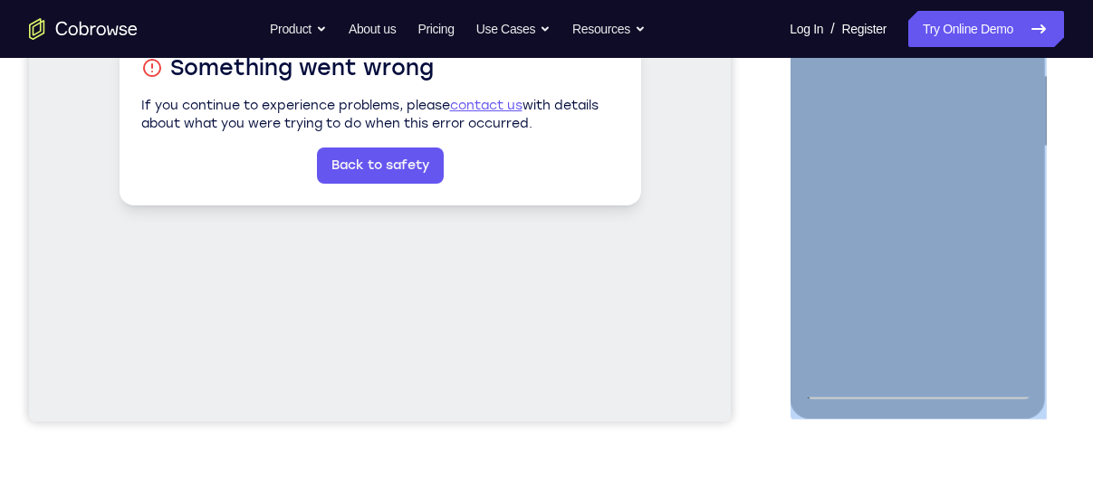
click at [864, 294] on div at bounding box center [917, 146] width 228 height 507
click at [916, 166] on div at bounding box center [917, 146] width 228 height 507
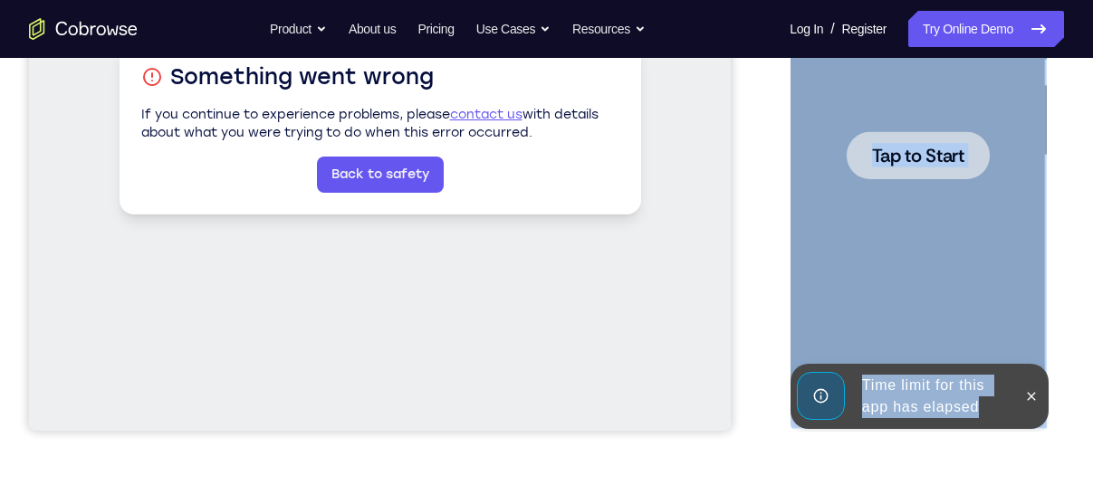
scroll to position [410, 0]
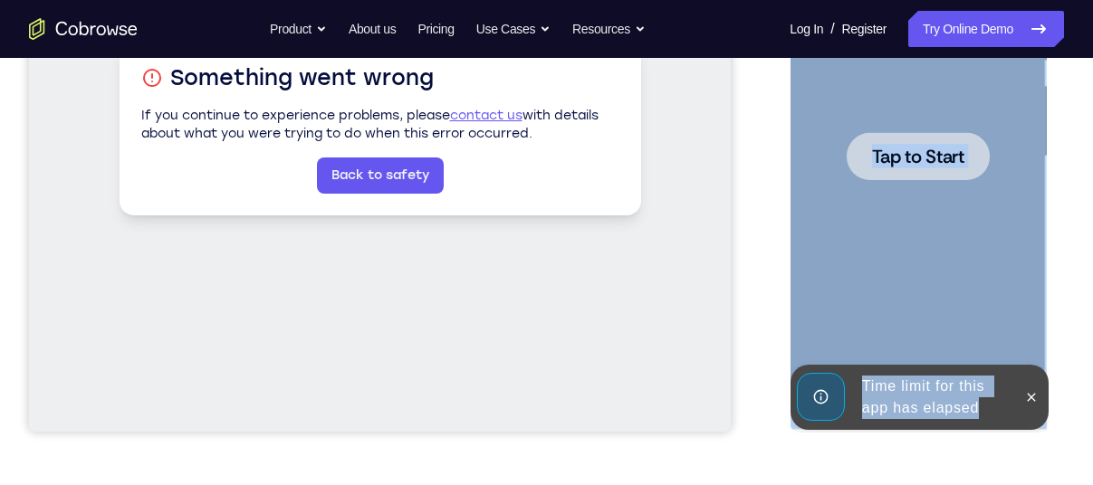
click at [918, 166] on span "Tap to Start" at bounding box center [917, 157] width 92 height 18
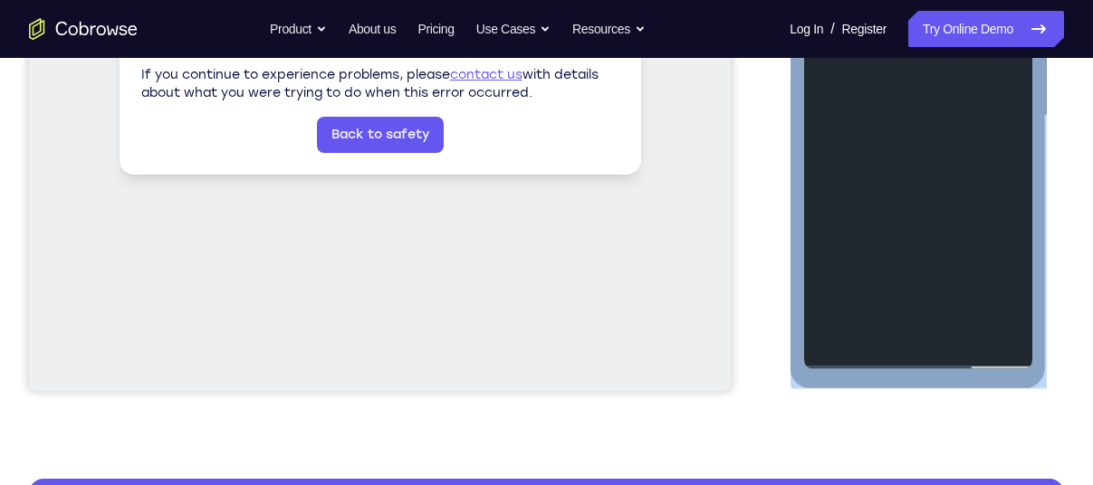
scroll to position [452, 0]
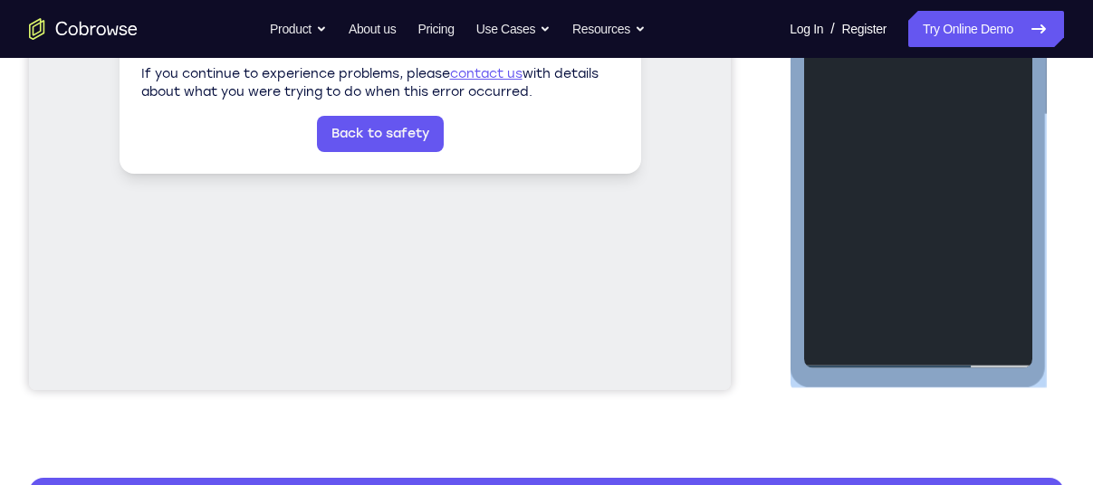
click at [916, 349] on div at bounding box center [917, 114] width 228 height 507
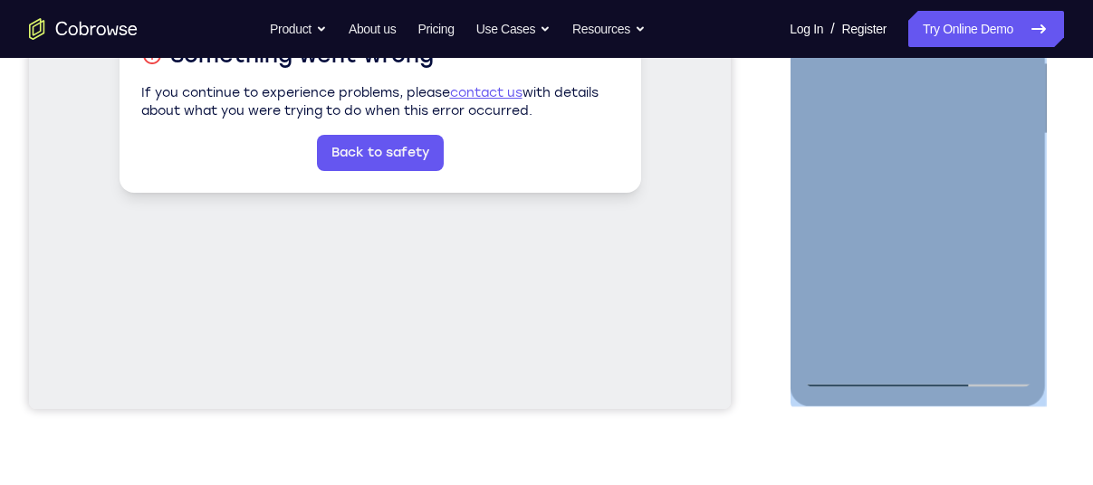
scroll to position [429, 0]
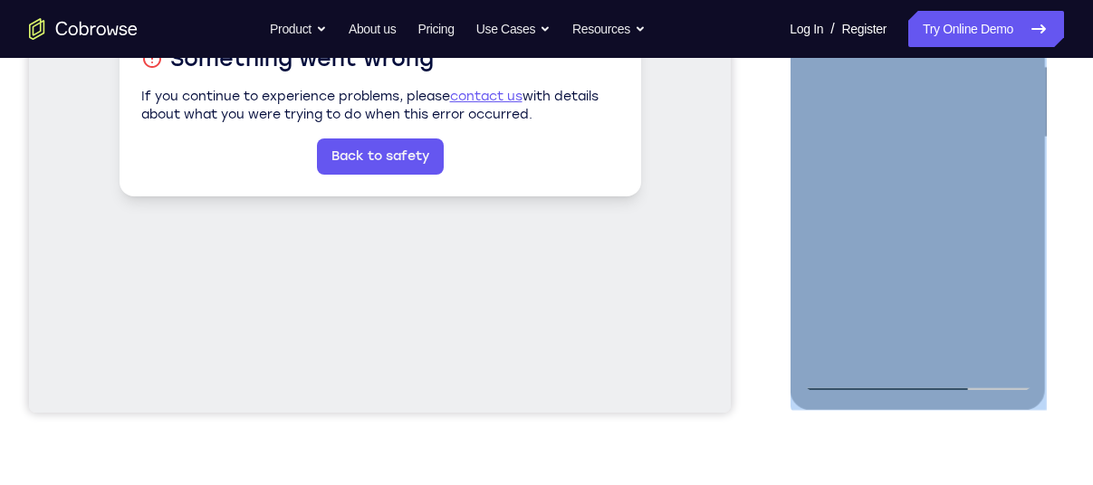
click at [914, 380] on div at bounding box center [917, 137] width 228 height 507
click at [984, 295] on div at bounding box center [917, 137] width 228 height 507
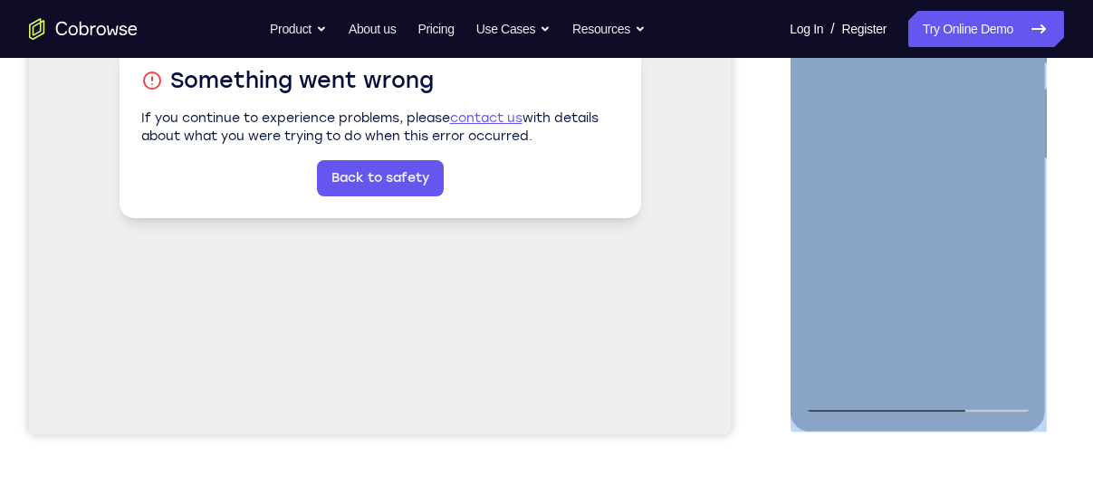
scroll to position [406, 0]
click at [935, 251] on div at bounding box center [917, 160] width 228 height 507
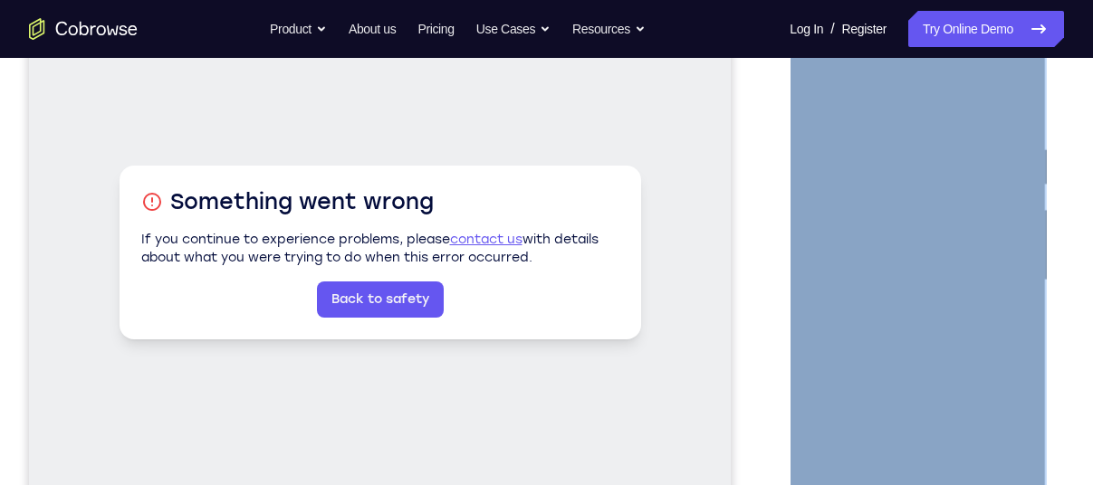
scroll to position [226, 0]
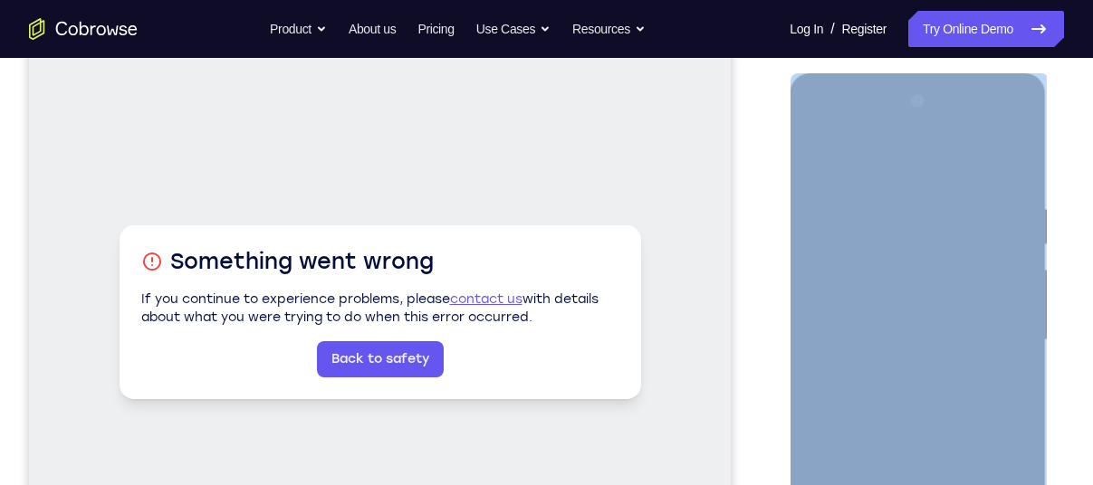
click at [886, 233] on div at bounding box center [917, 340] width 228 height 507
click at [836, 305] on div at bounding box center [917, 340] width 228 height 507
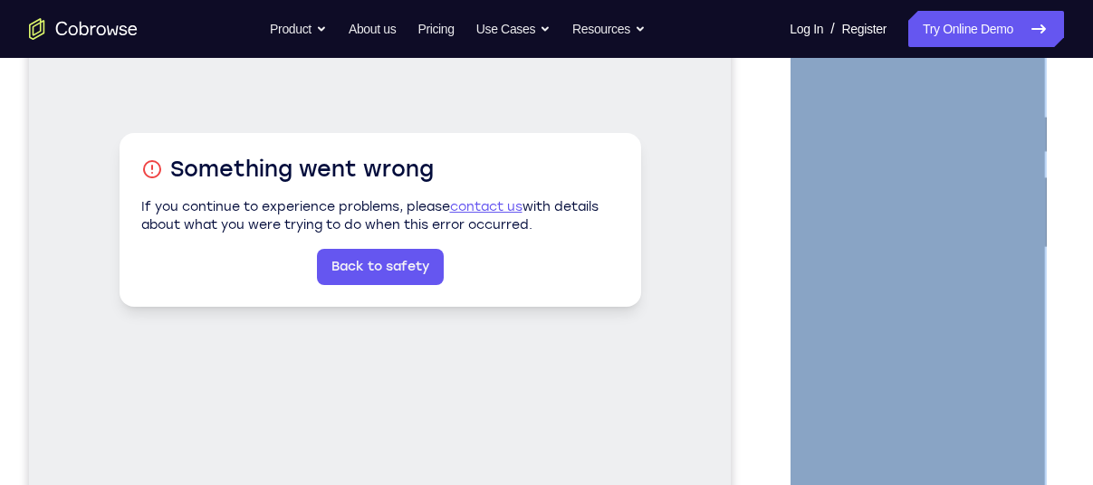
scroll to position [319, 0]
click at [931, 398] on div at bounding box center [917, 248] width 228 height 507
click at [871, 301] on div at bounding box center [917, 248] width 228 height 507
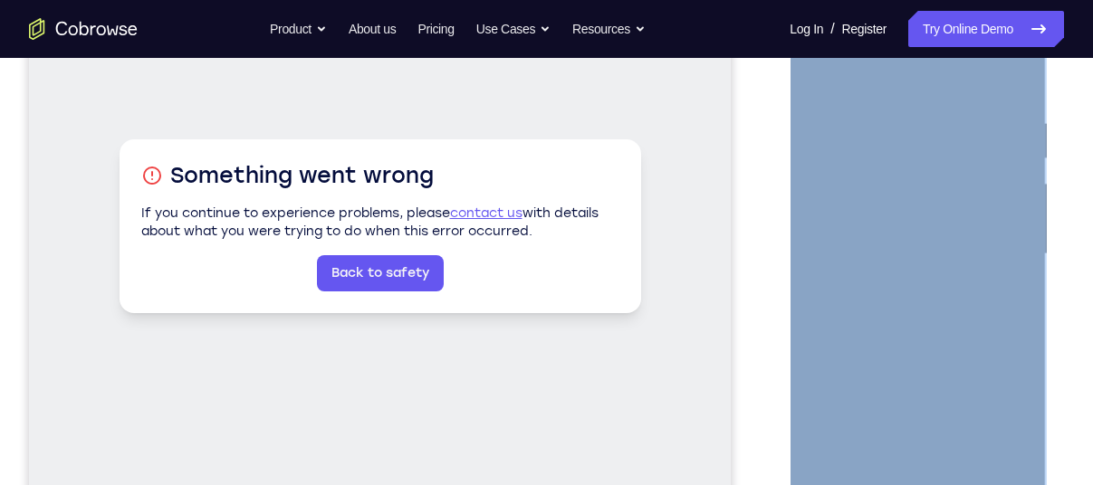
scroll to position [357, 0]
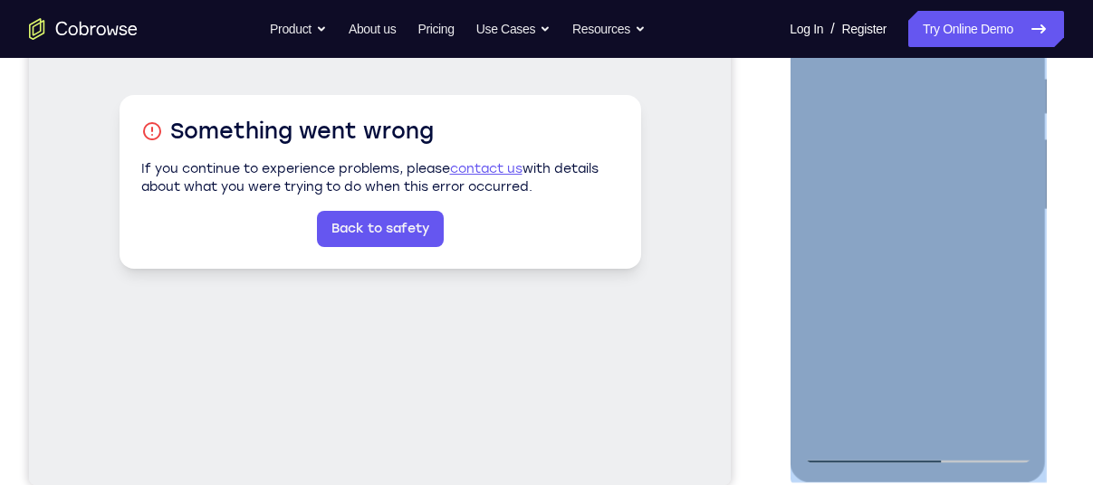
click at [905, 307] on div at bounding box center [917, 210] width 228 height 507
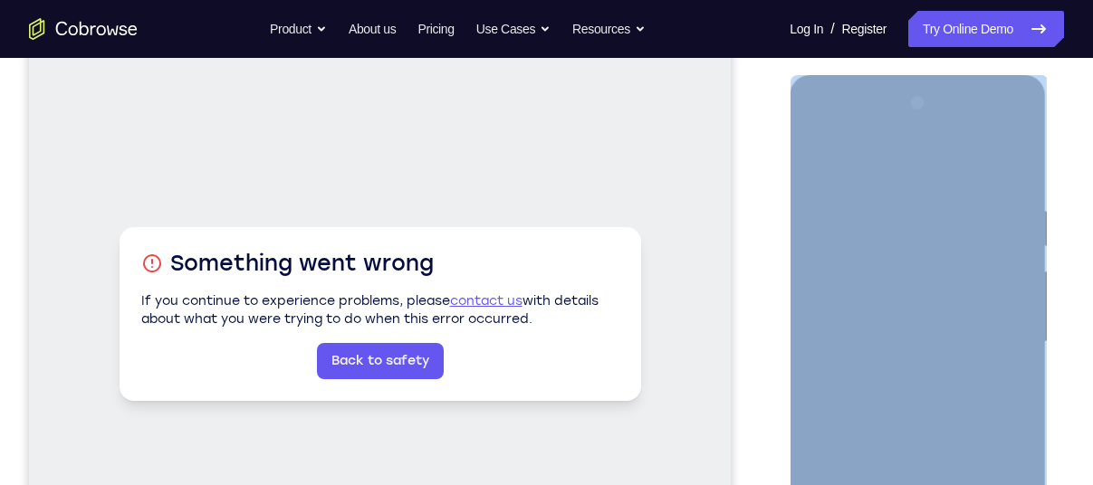
scroll to position [223, 0]
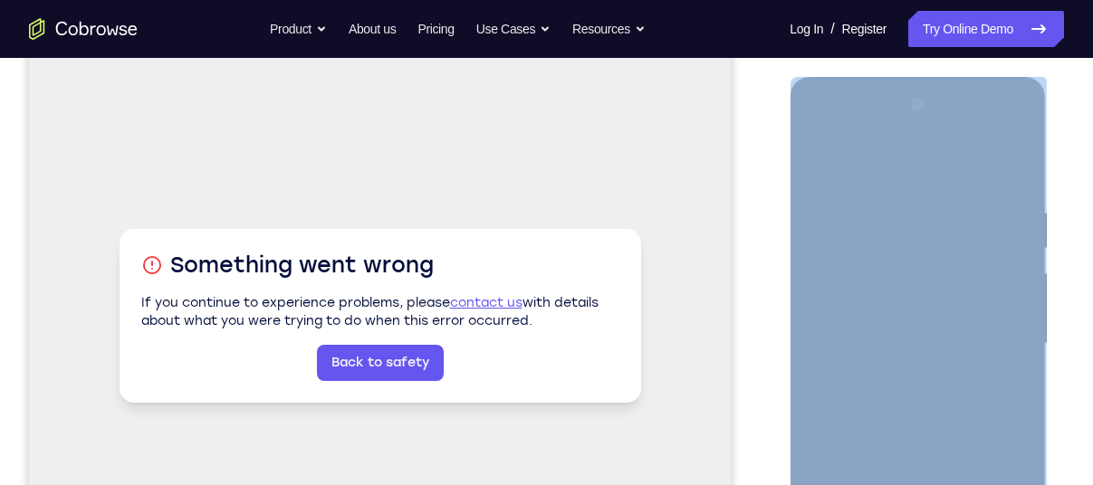
click at [820, 104] on div at bounding box center [917, 344] width 228 height 507
click at [993, 100] on div at bounding box center [917, 344] width 228 height 507
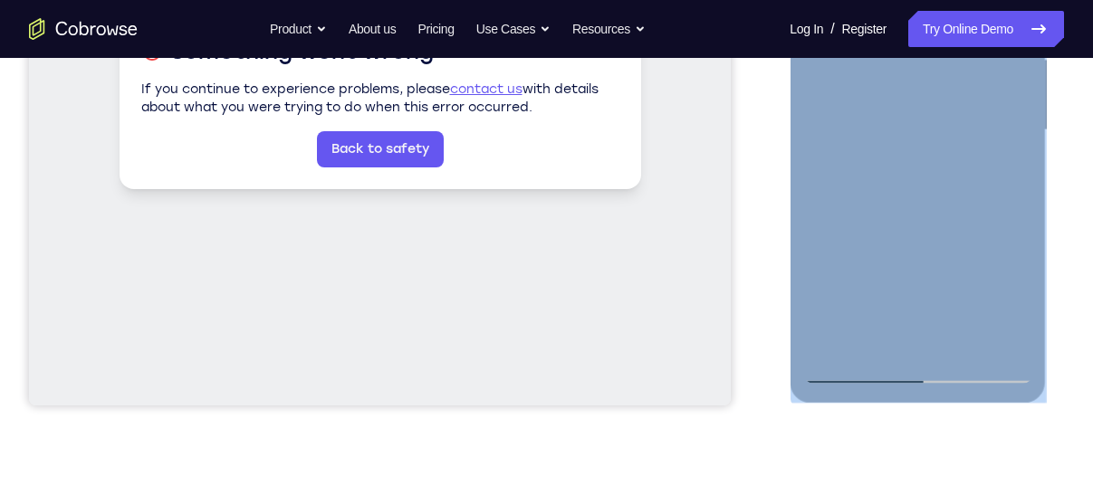
scroll to position [437, 0]
drag, startPoint x: 992, startPoint y: 234, endPoint x: 856, endPoint y: 374, distance: 195.3
click at [856, 374] on div at bounding box center [917, 129] width 228 height 507
click at [1013, 337] on div at bounding box center [917, 129] width 228 height 507
click at [989, 238] on div at bounding box center [917, 129] width 228 height 507
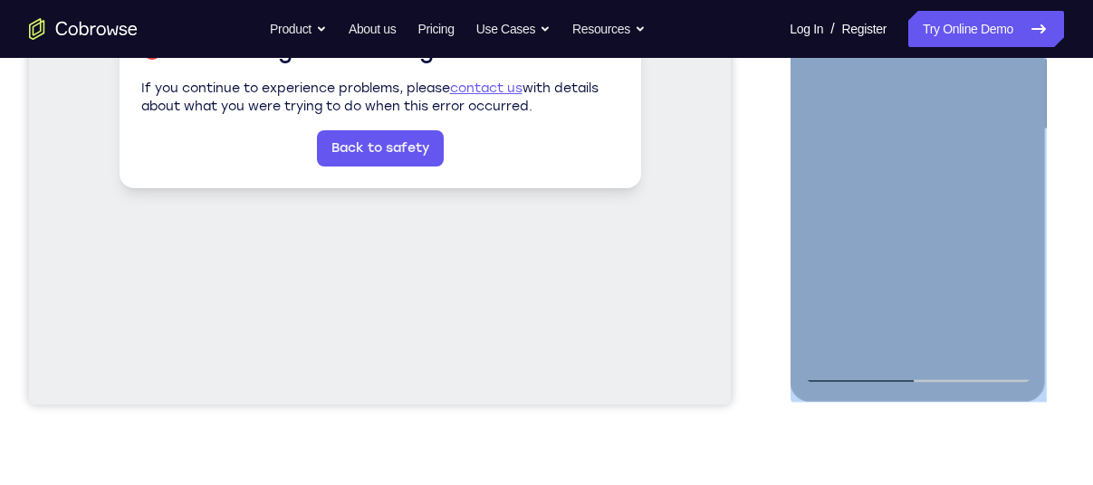
click at [989, 238] on div at bounding box center [917, 129] width 228 height 507
click at [836, 238] on div at bounding box center [917, 129] width 228 height 507
click at [838, 246] on div at bounding box center [917, 129] width 228 height 507
click at [994, 231] on div at bounding box center [917, 129] width 228 height 507
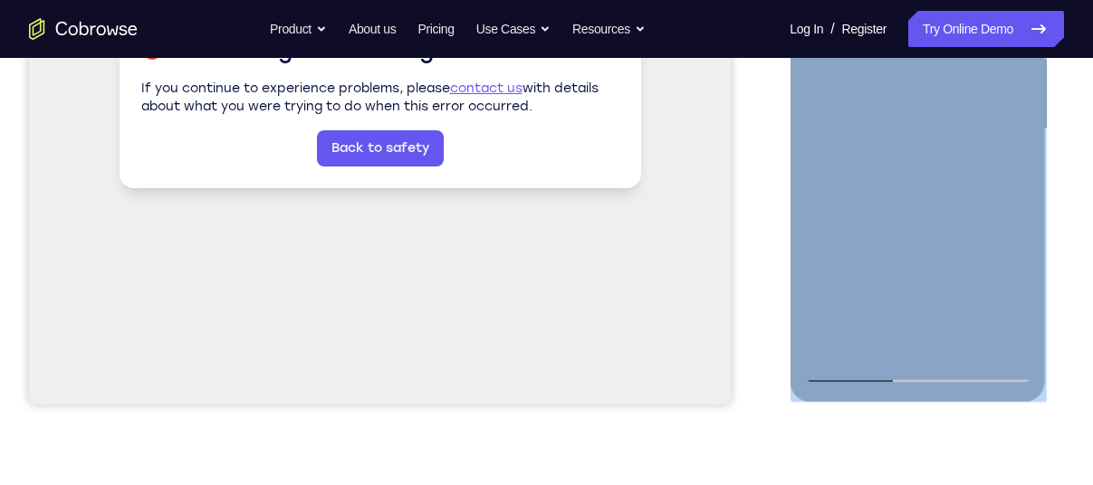
click at [994, 231] on div at bounding box center [917, 129] width 228 height 507
